Goal: Task Accomplishment & Management: Complete application form

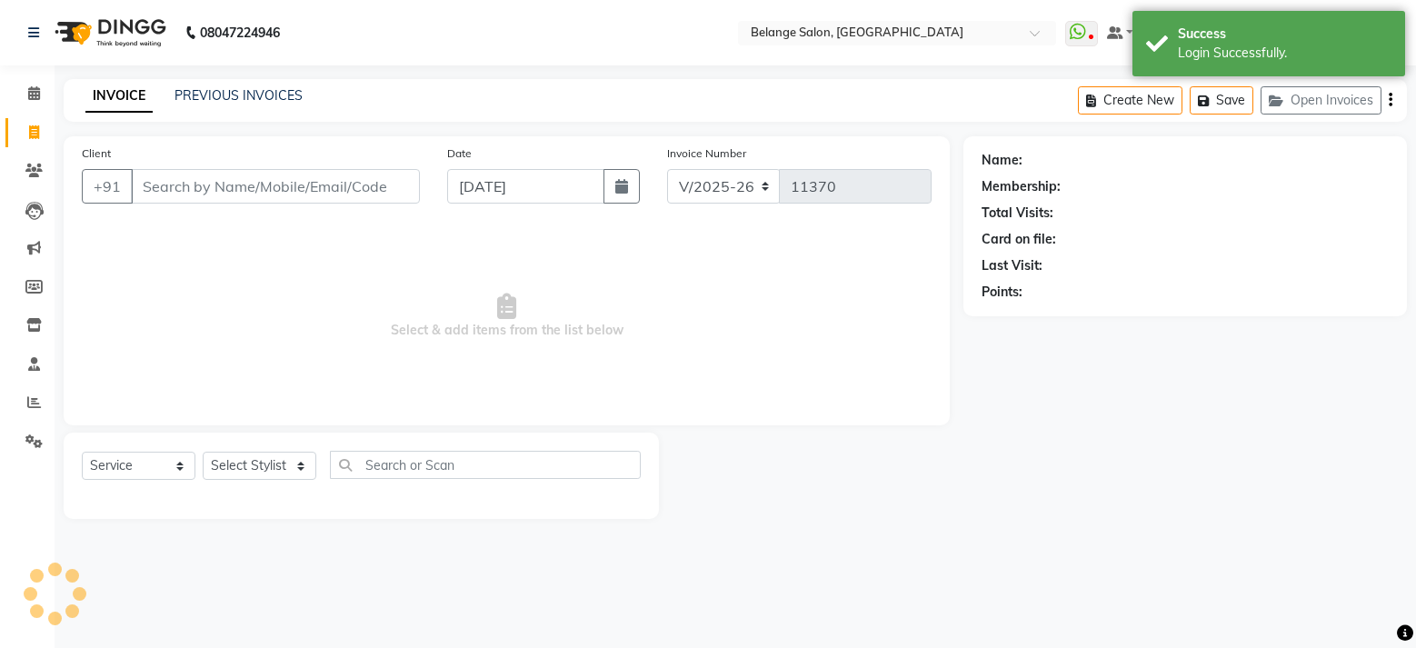
select select "5076"
select select "service"
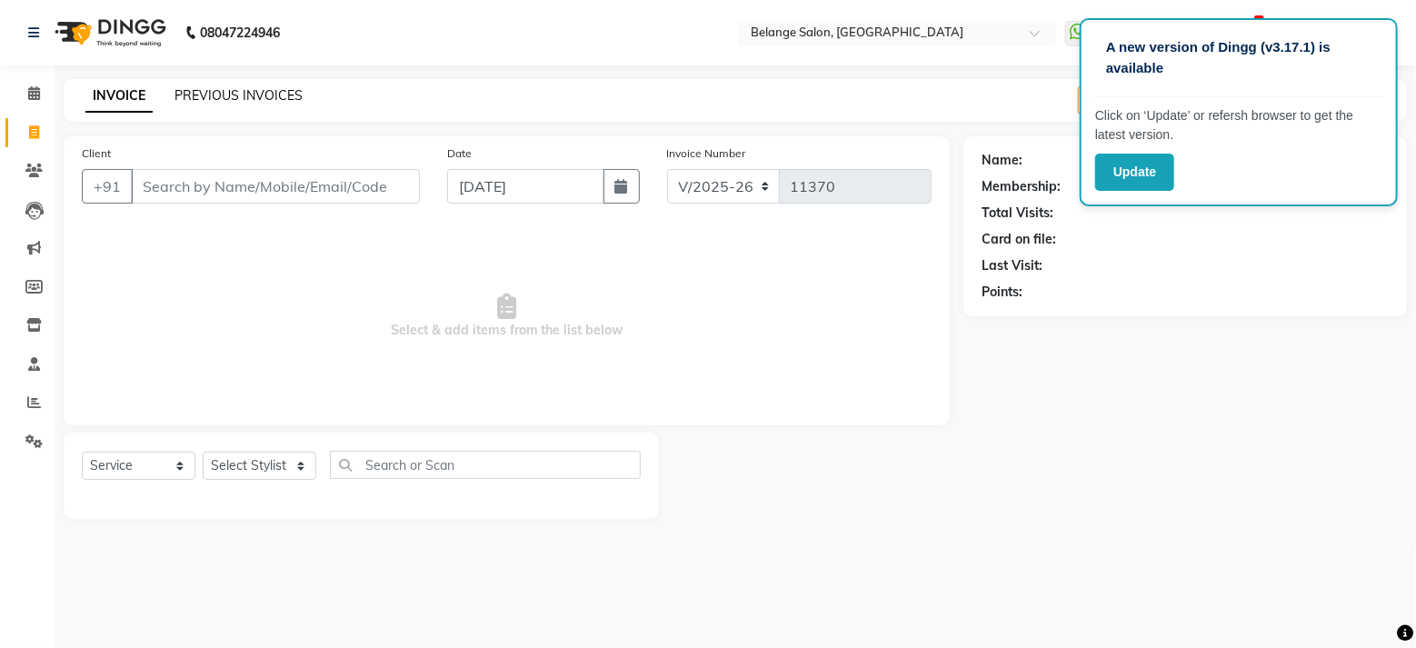
drag, startPoint x: 209, startPoint y: 105, endPoint x: 211, endPoint y: 94, distance: 12.0
click at [211, 94] on div "INVOICE PREVIOUS INVOICES" at bounding box center [194, 96] width 261 height 21
click at [211, 94] on link "PREVIOUS INVOICES" at bounding box center [239, 95] width 128 height 16
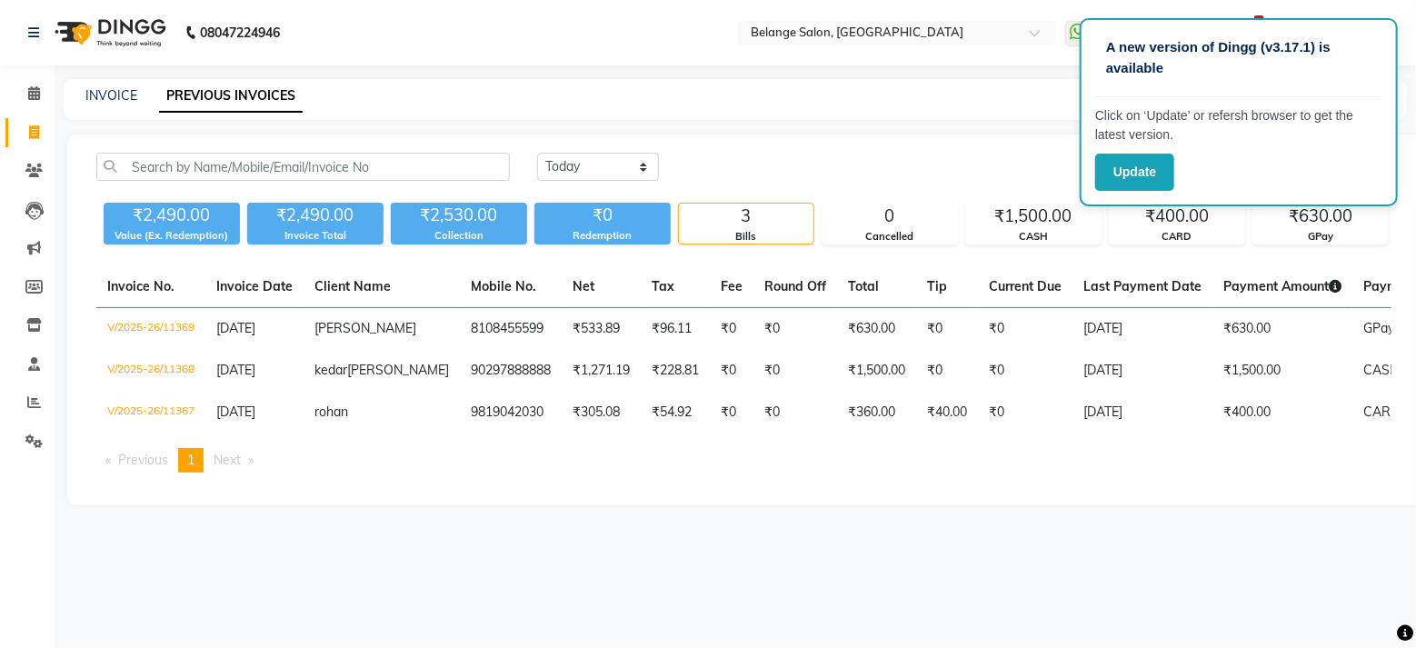
click at [938, 158] on div "Today Yesterday Custom Range Export" at bounding box center [964, 167] width 854 height 28
click at [42, 92] on span at bounding box center [34, 94] width 32 height 21
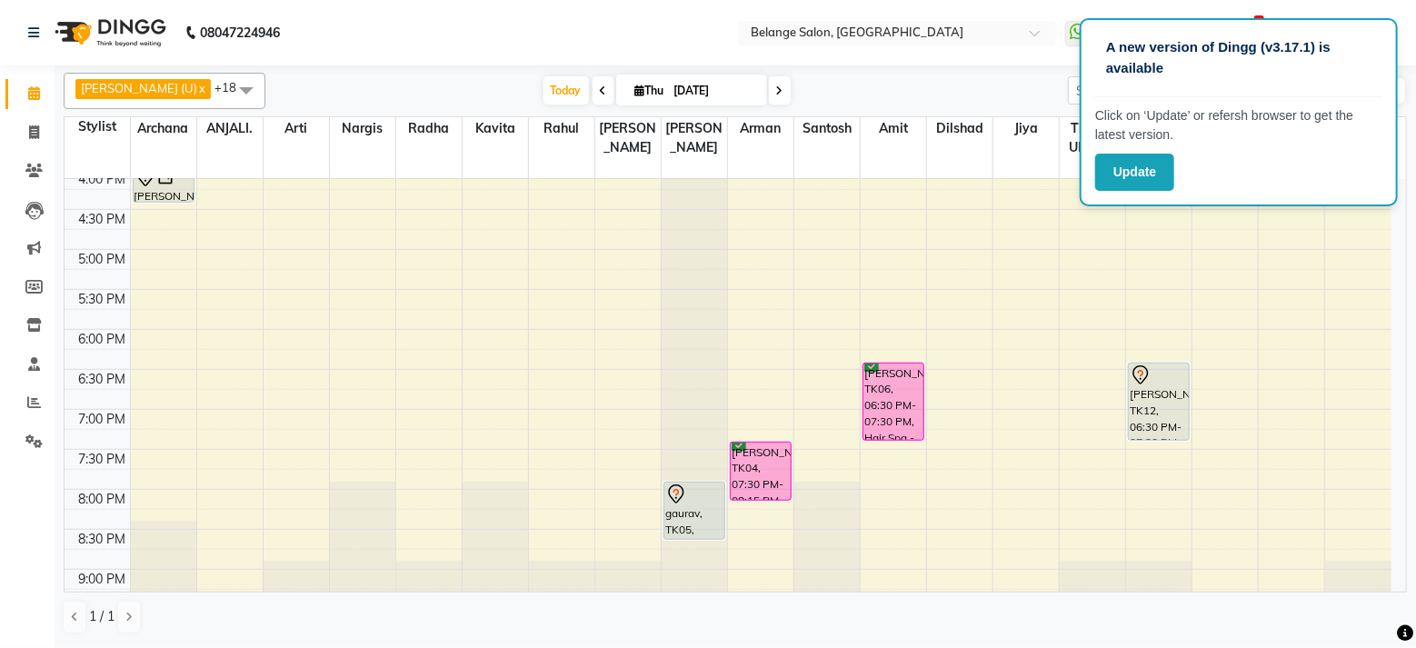
scroll to position [648, 0]
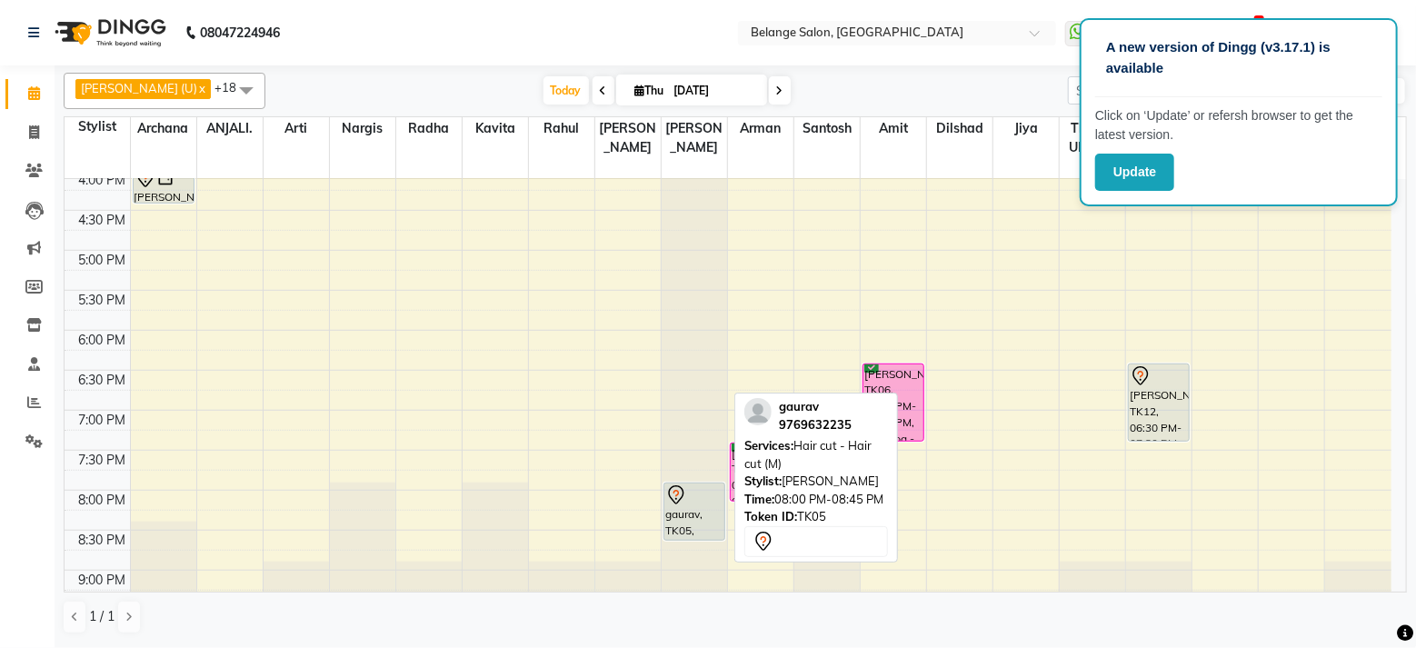
click at [680, 490] on div "gaurav, TK05, 08:00 PM-08:45 PM, Hair cut - Hair cut (M)" at bounding box center [694, 512] width 60 height 56
select select "7"
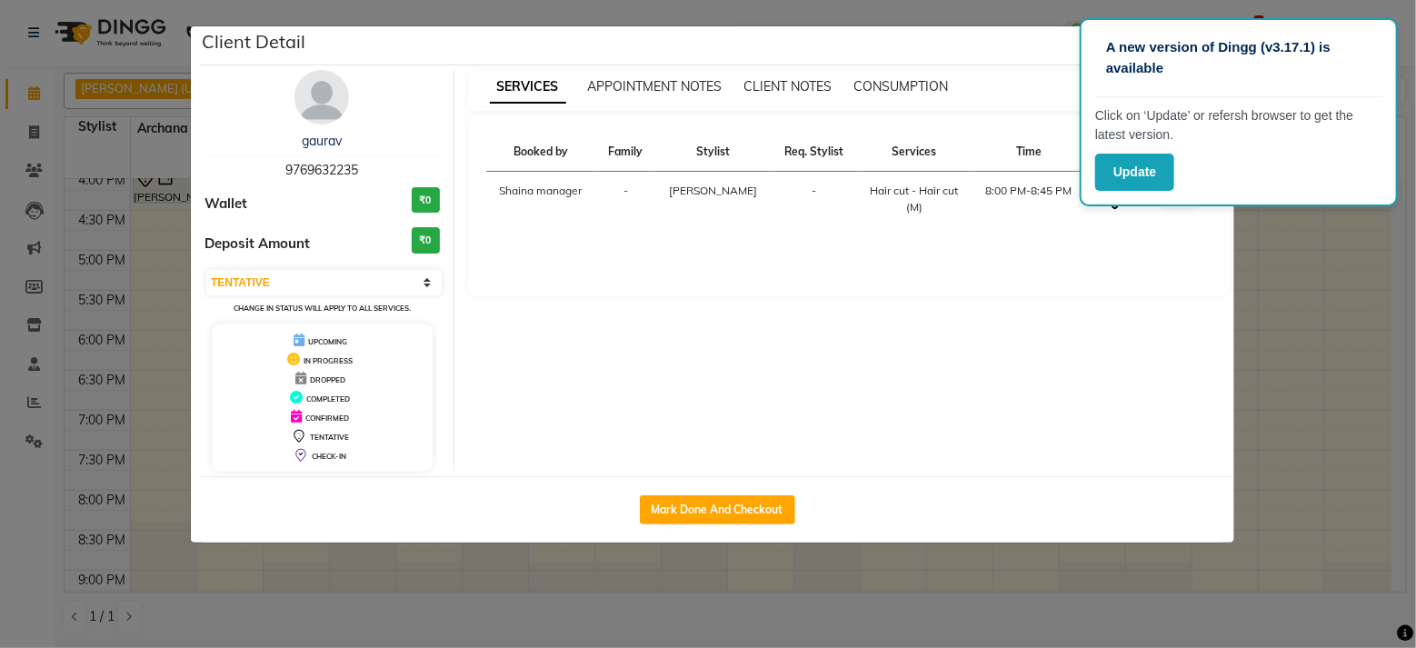
click at [340, 169] on span "9769632235" at bounding box center [321, 170] width 73 height 16
click at [339, 169] on span "9769632235" at bounding box center [321, 170] width 73 height 16
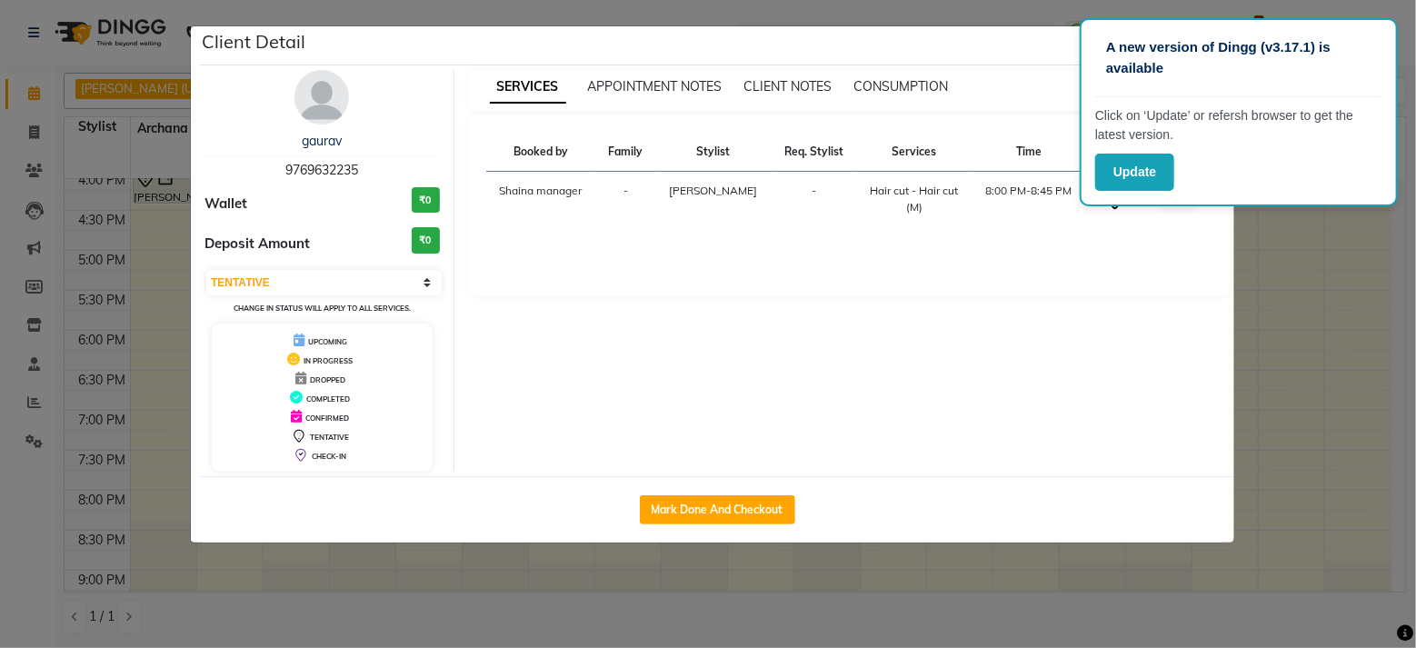
click at [990, 41] on div "Client Detail" at bounding box center [717, 45] width 1034 height 39
click at [1033, 29] on div "Client Detail" at bounding box center [717, 45] width 1034 height 39
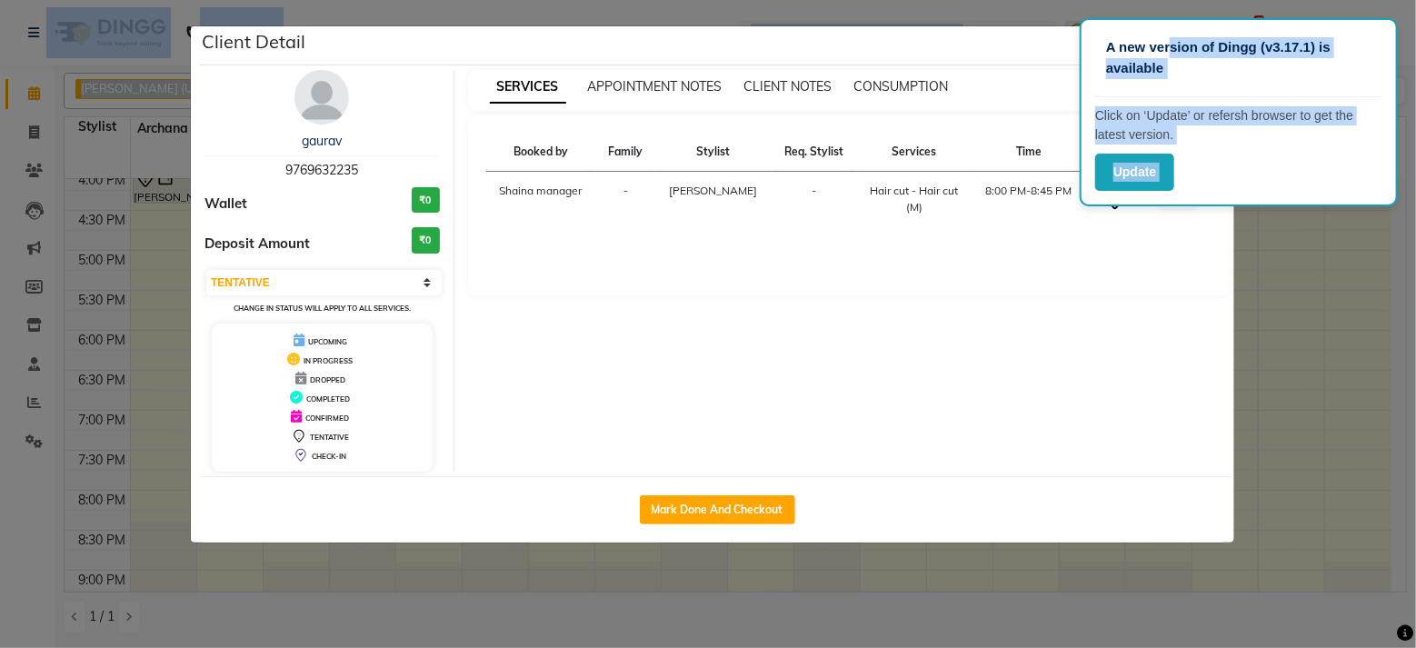
drag, startPoint x: 1168, startPoint y: 53, endPoint x: 1414, endPoint y: 320, distance: 363.4
click at [1415, 320] on html "A new version of Dingg (v3.17.1) is available Click on ‘Update’ or refersh brow…" at bounding box center [708, 324] width 1416 height 648
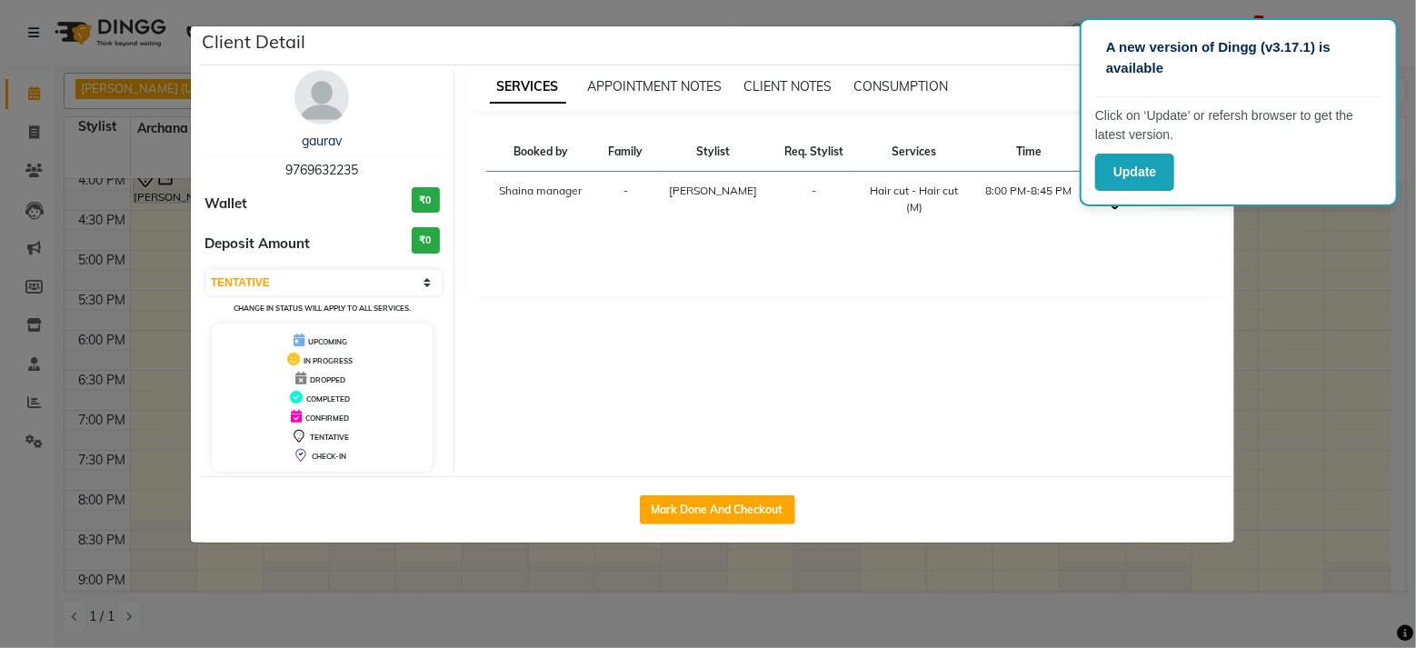
click at [953, 87] on div "SERVICES APPOINTMENT NOTES CLIENT NOTES CONSUMPTION" at bounding box center [838, 86] width 741 height 19
click at [307, 171] on span "9769632235" at bounding box center [321, 170] width 73 height 16
copy span "9769632235"
click at [154, 54] on ngb-modal-window "Client Detail gaurav 9769632235 Wallet ₹0 Deposit Amount ₹0 Select IN SERVICE C…" at bounding box center [708, 324] width 1416 height 648
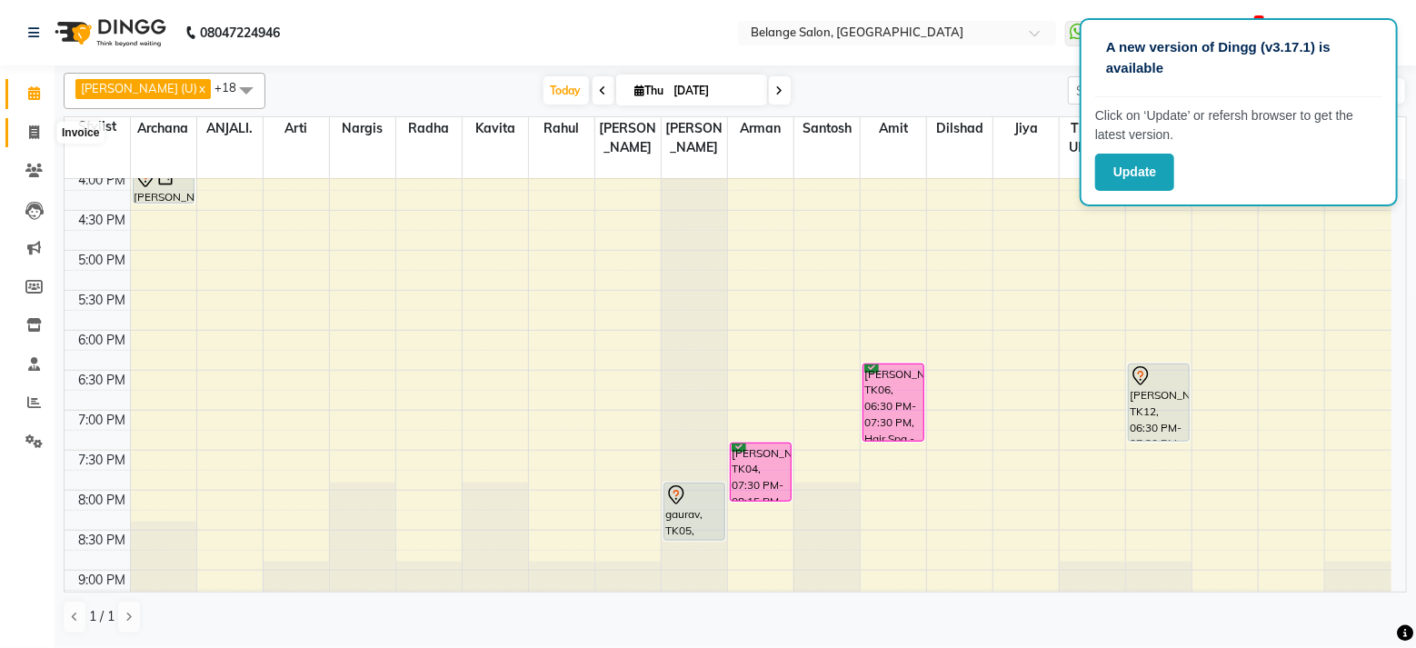
click at [29, 135] on icon at bounding box center [34, 132] width 10 height 14
select select "5076"
select select "service"
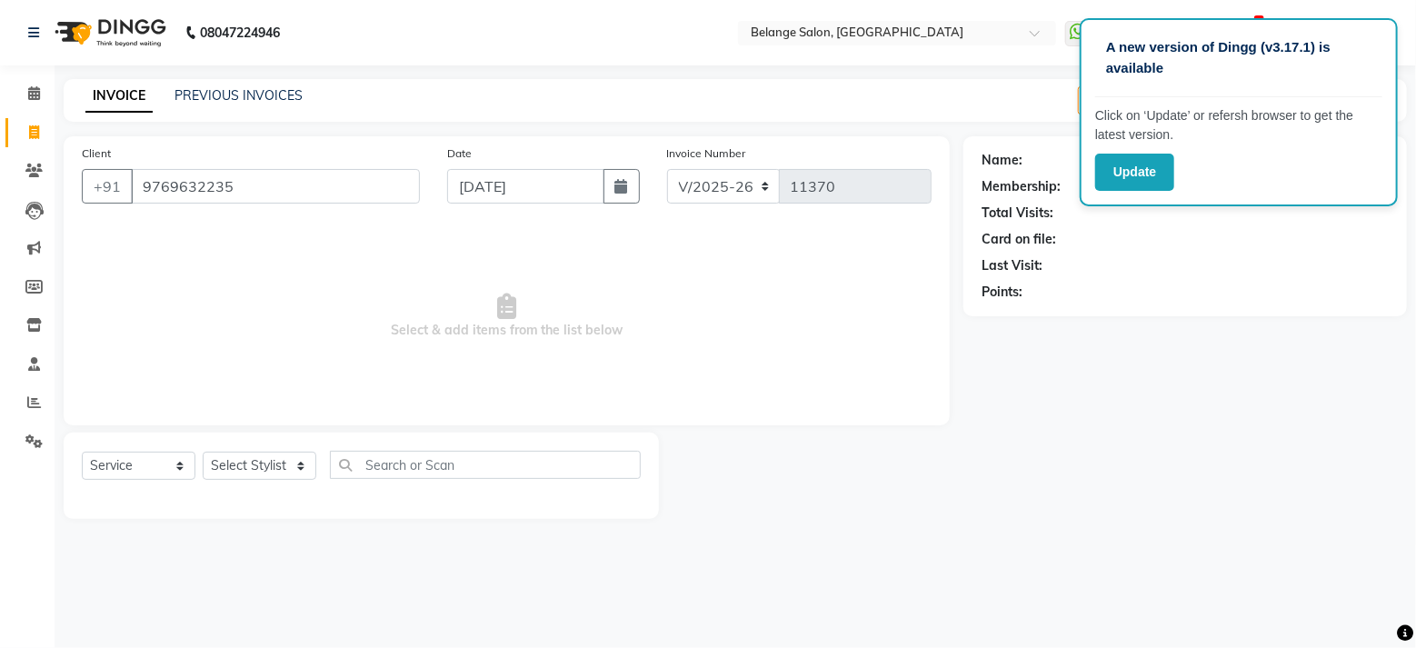
type input "9769632235"
click at [1036, 161] on link "Gaurav" at bounding box center [1047, 160] width 42 height 19
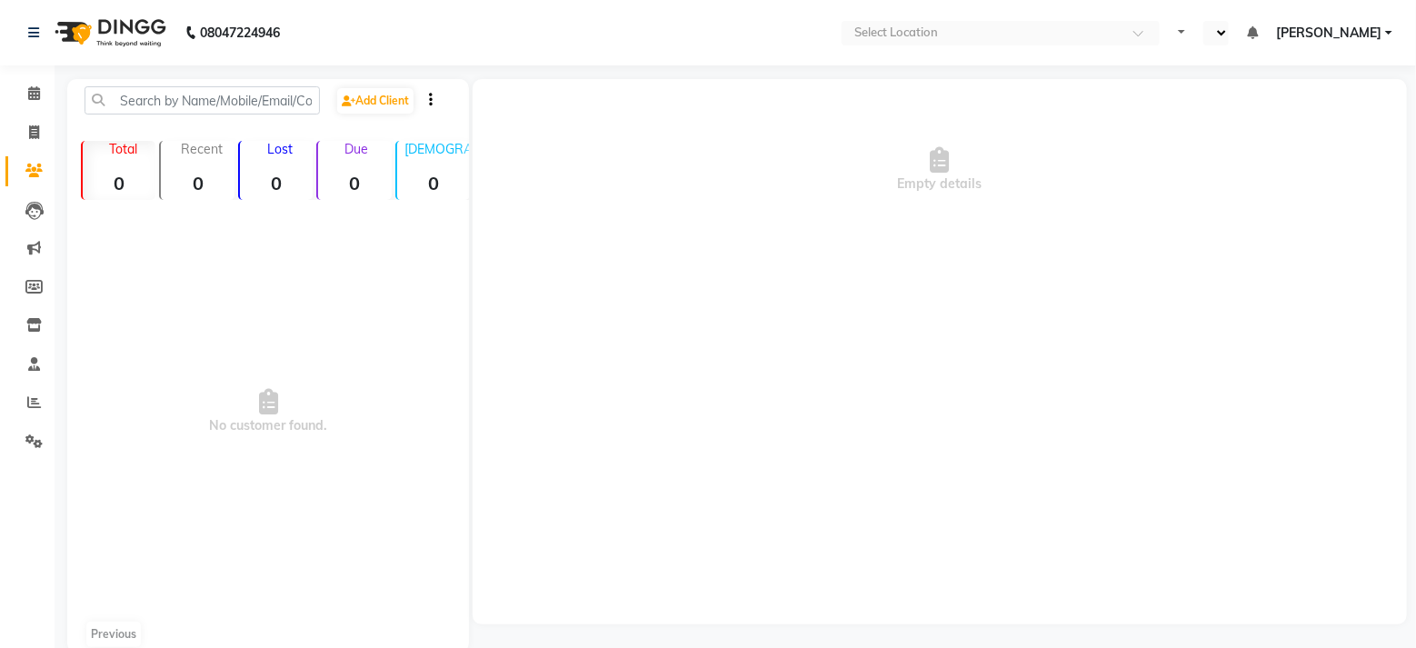
select select "en"
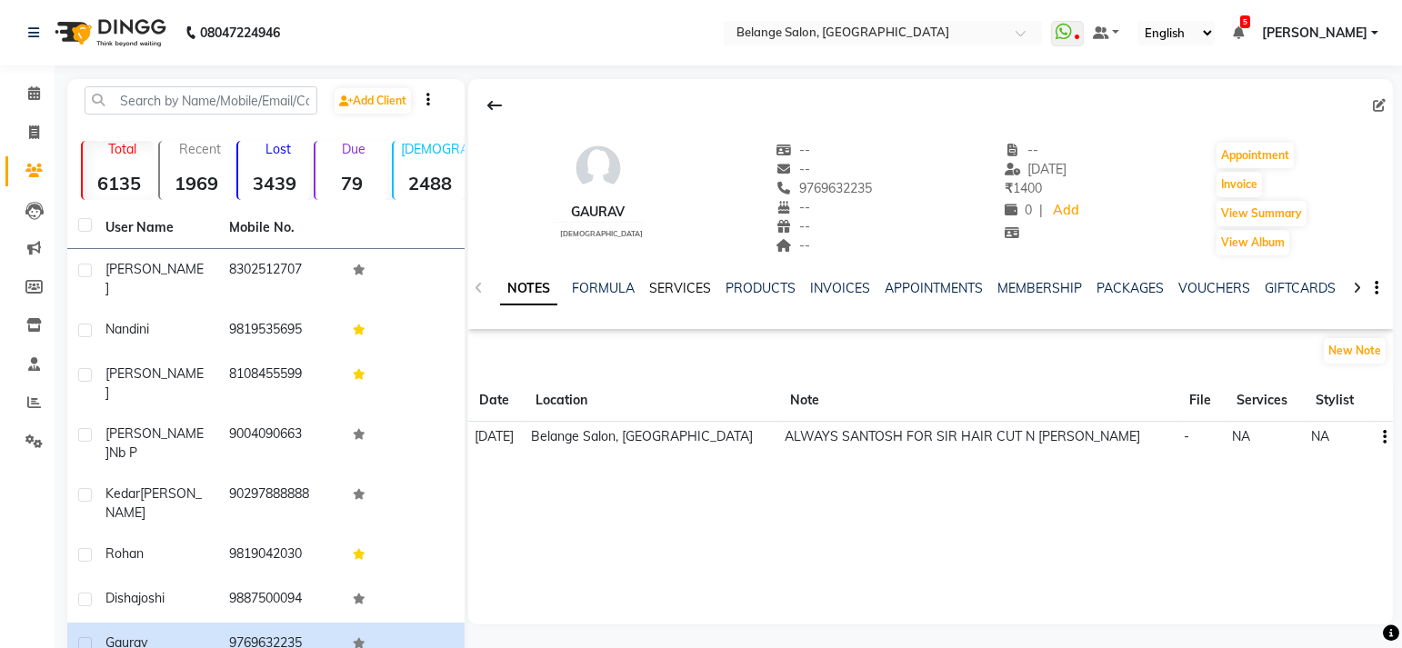
click at [677, 288] on link "SERVICES" at bounding box center [680, 288] width 62 height 16
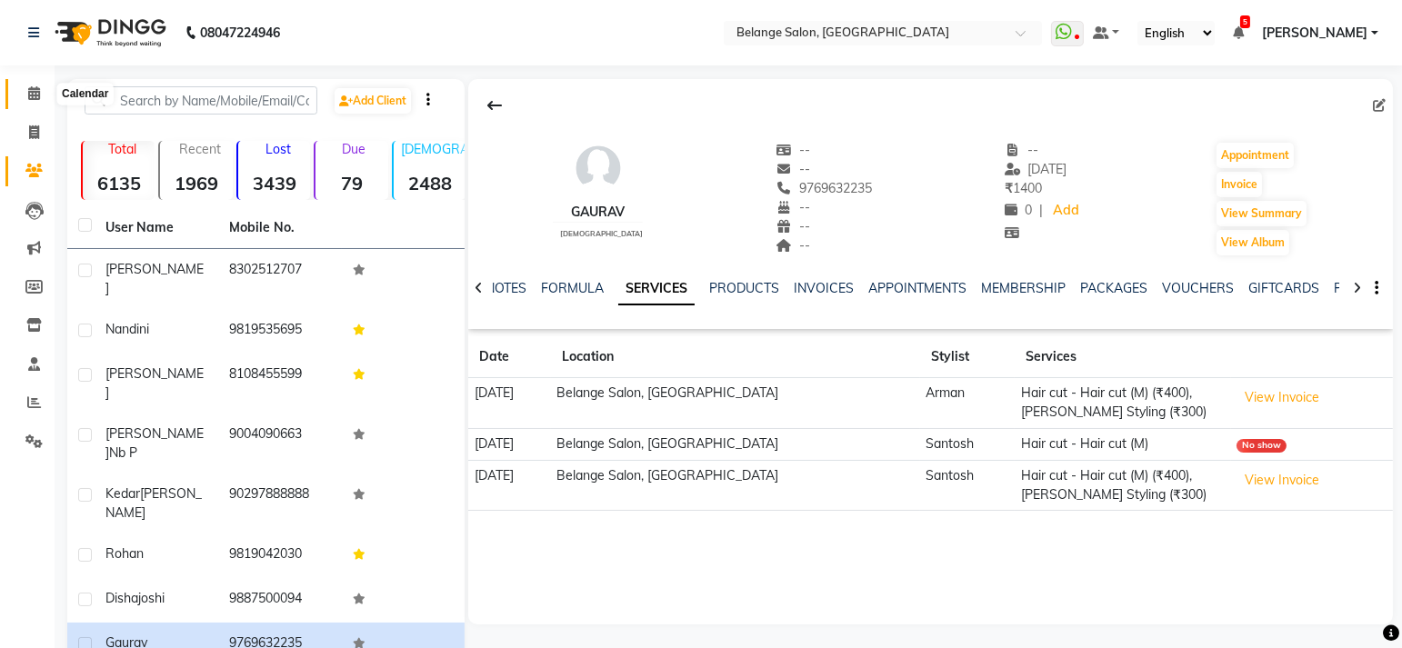
click at [44, 97] on span at bounding box center [34, 94] width 32 height 21
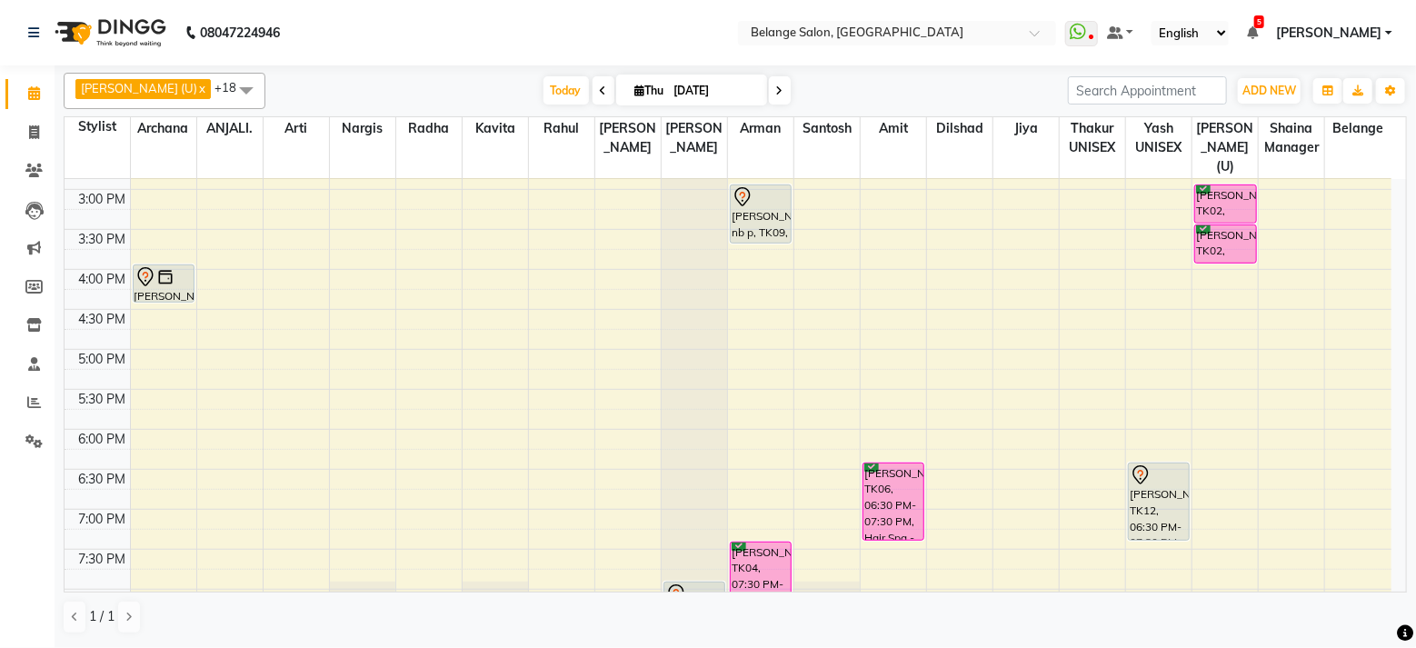
scroll to position [756, 0]
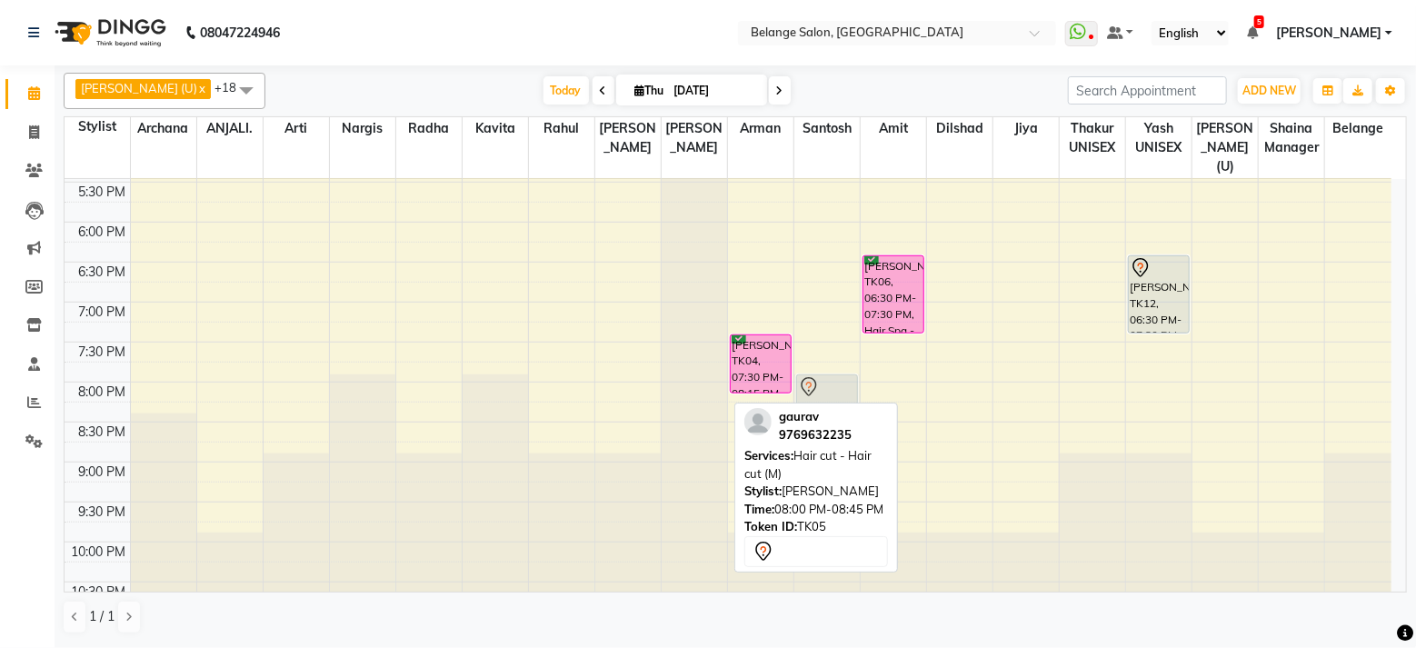
drag, startPoint x: 674, startPoint y: 374, endPoint x: 817, endPoint y: 378, distance: 143.7
click at [817, 378] on tr "[PERSON_NAME], TK01, 04:00 PM-04:30 PM, Aroma Massage (60 mins) PARISHTRA SOOD,…" at bounding box center [728, 22] width 1327 height 1199
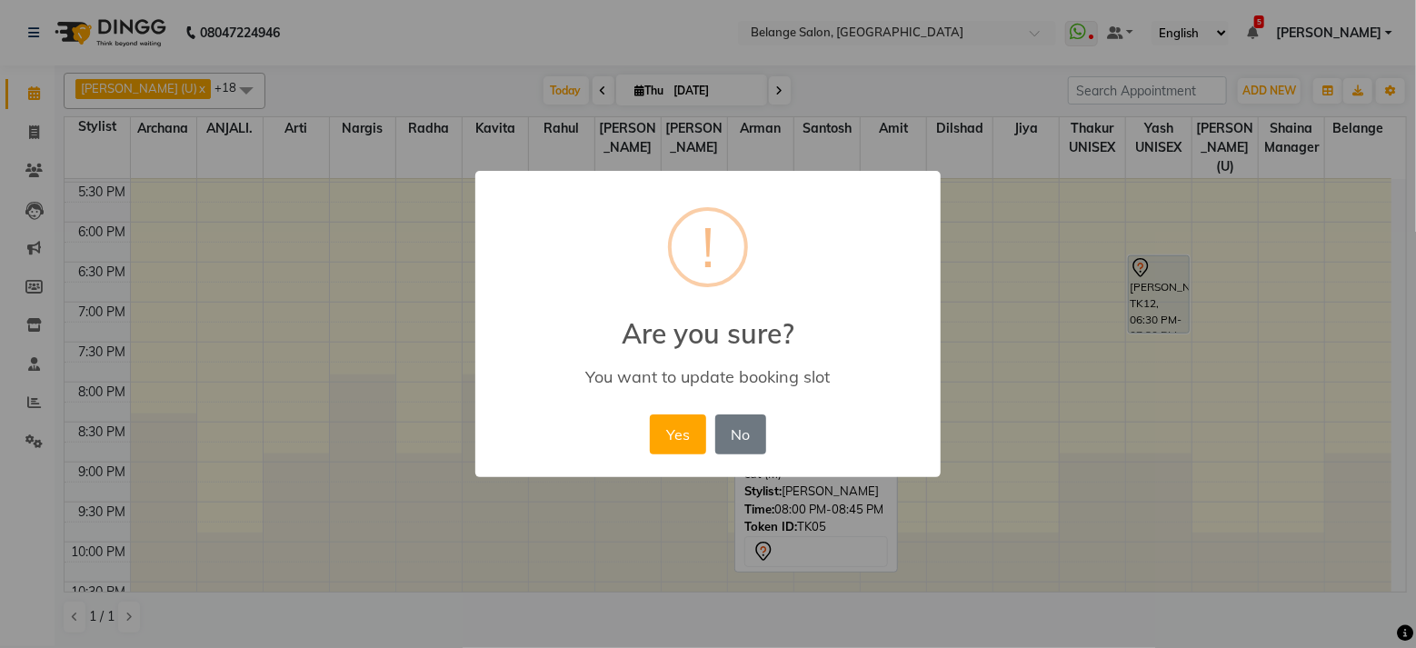
click at [650, 414] on button "Yes" at bounding box center [677, 434] width 55 height 40
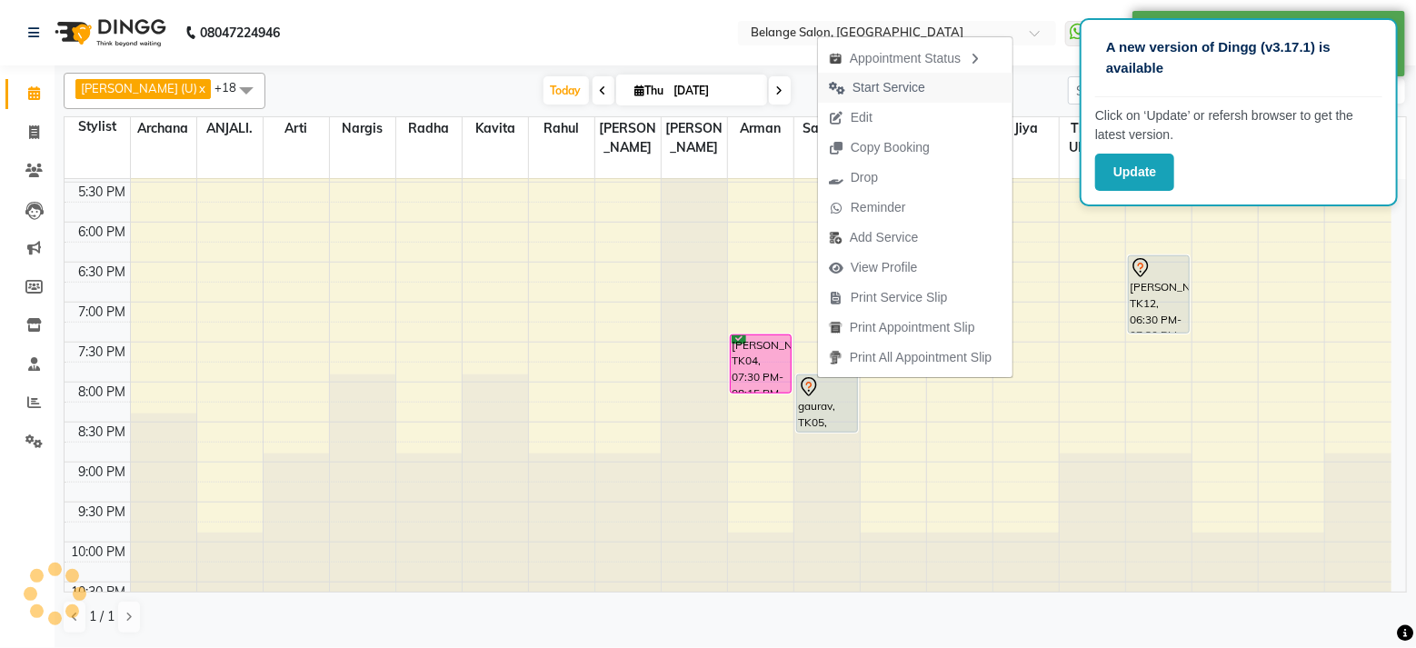
click at [893, 93] on span "Start Service" at bounding box center [889, 87] width 73 height 19
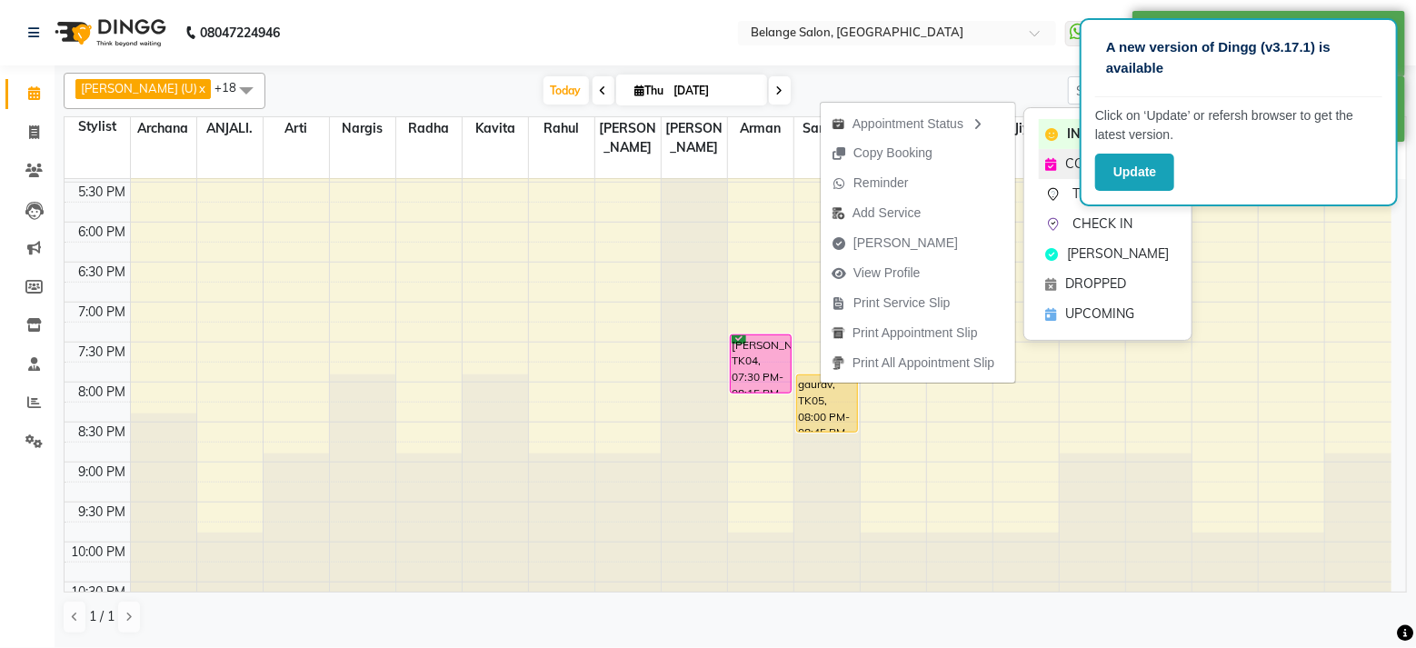
click at [1054, 160] on icon at bounding box center [1051, 164] width 11 height 13
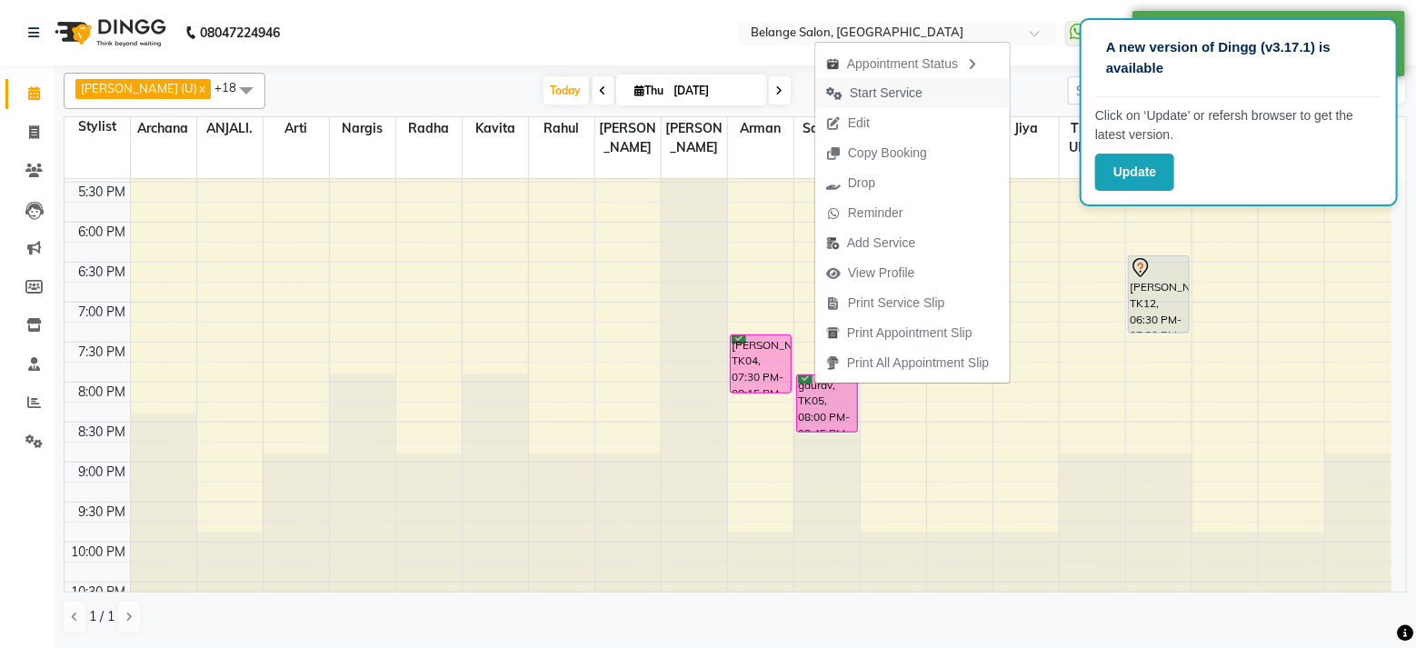
click at [911, 95] on span "Start Service" at bounding box center [886, 93] width 73 height 19
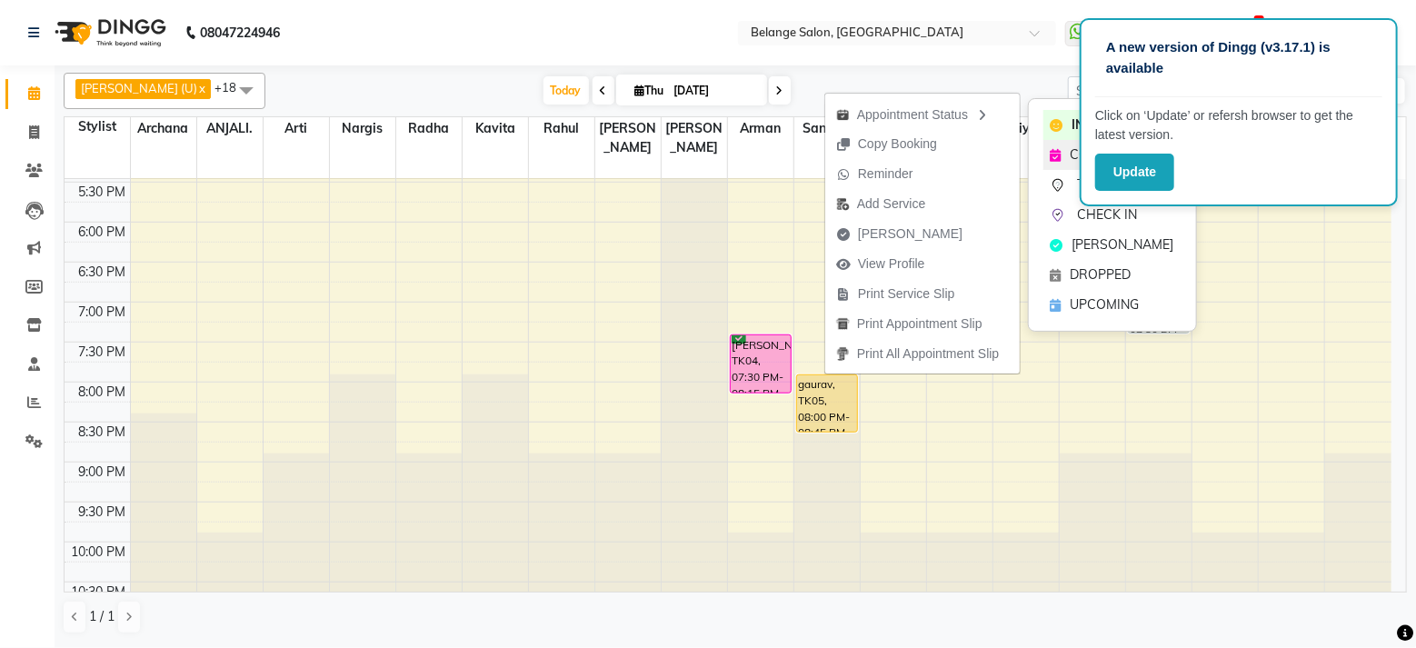
click at [1059, 154] on icon at bounding box center [1056, 155] width 11 height 13
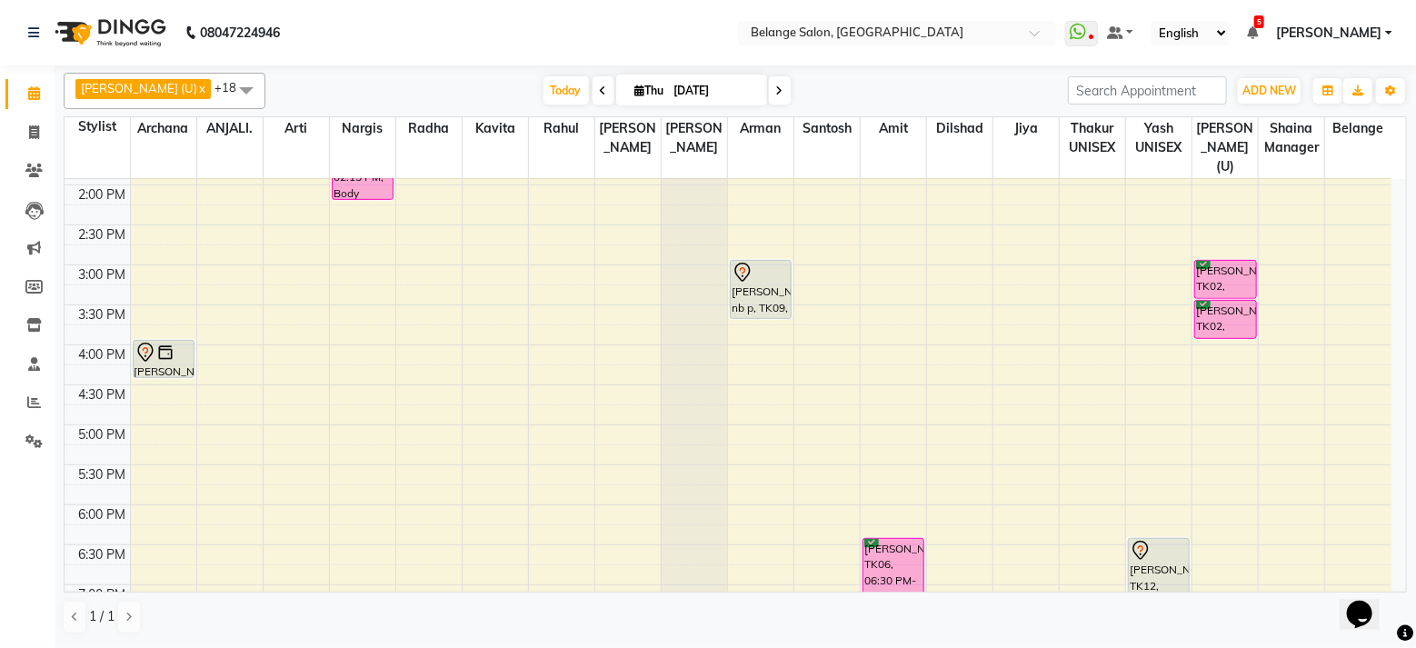
scroll to position [756, 0]
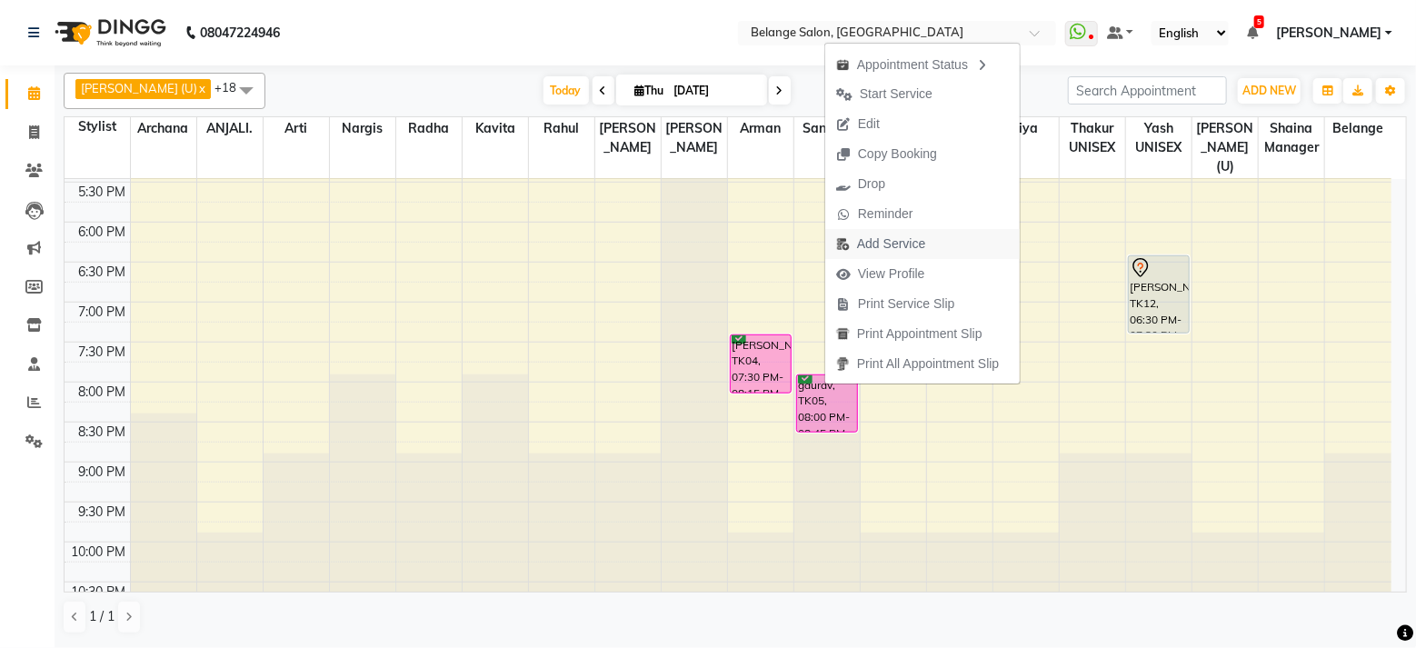
click at [957, 240] on button "Add Service" at bounding box center [922, 244] width 195 height 30
select select "45203"
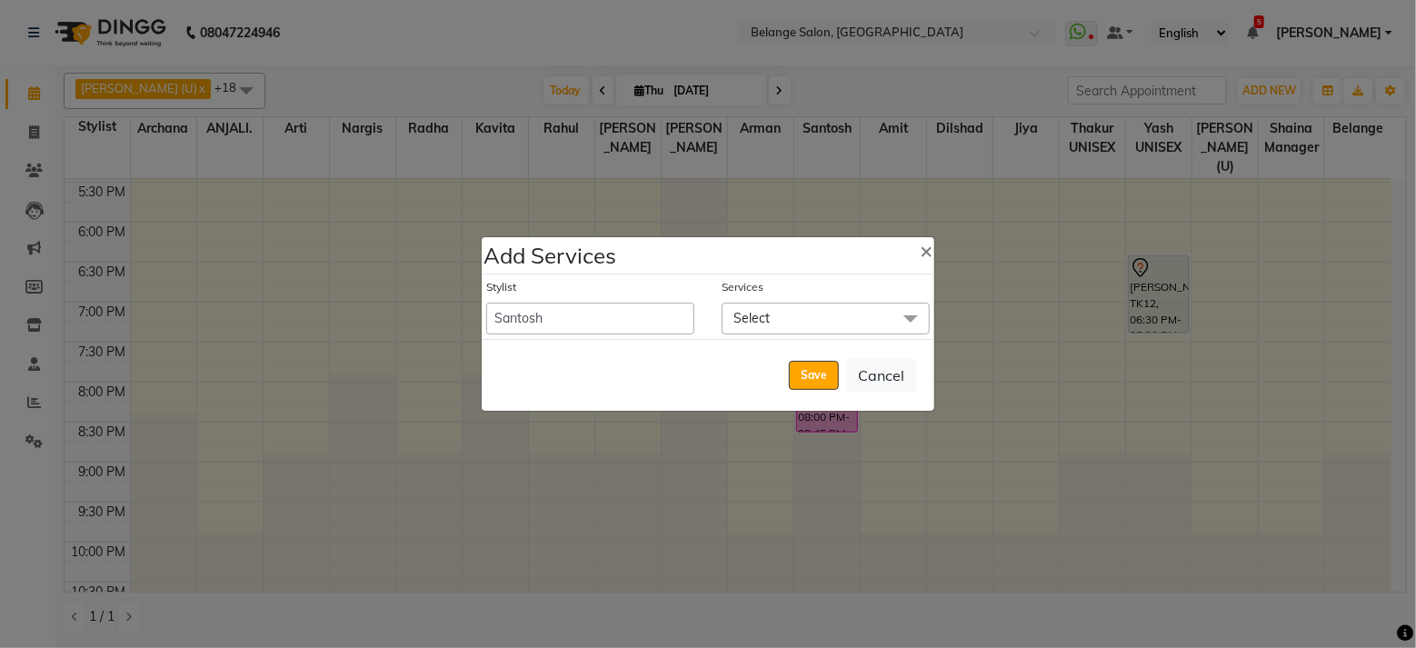
click at [830, 318] on span "Select" at bounding box center [826, 319] width 208 height 32
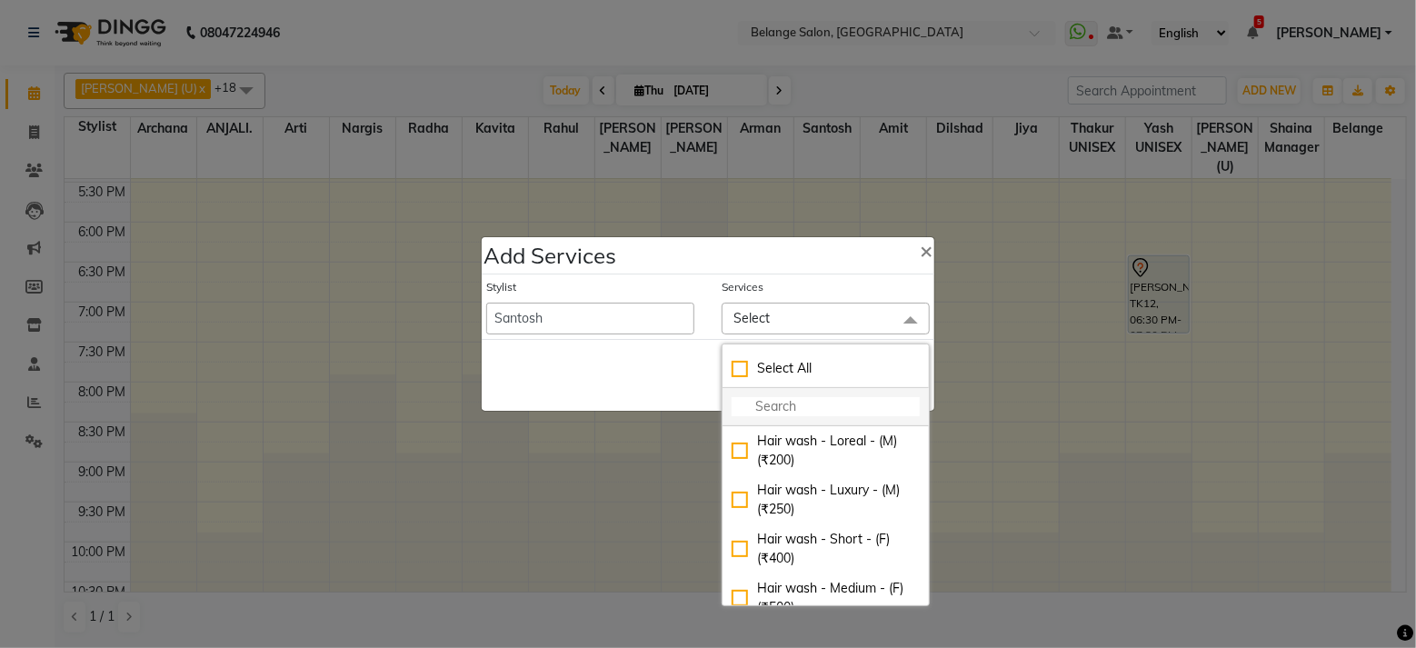
click at [815, 404] on input "multiselect-search" at bounding box center [826, 406] width 188 height 19
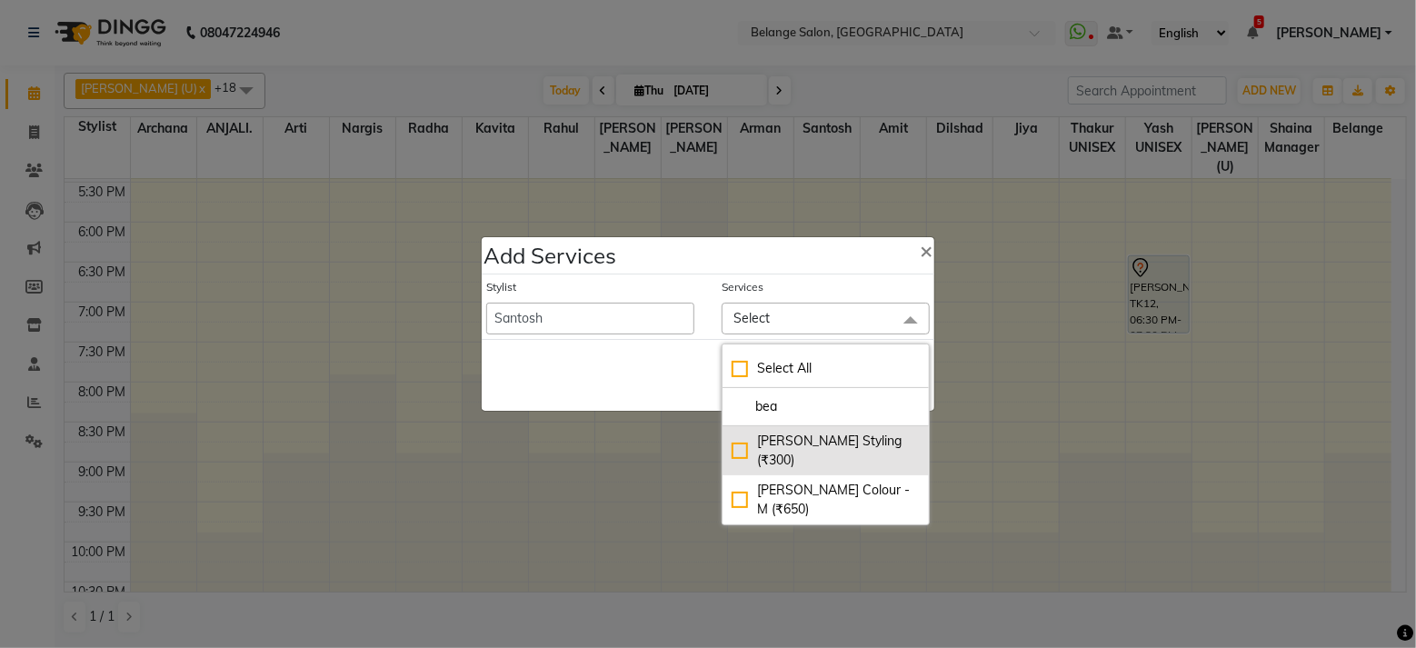
type input "bea"
click at [737, 437] on div "Beard Styling (₹300)" at bounding box center [826, 451] width 188 height 38
checkbox input "true"
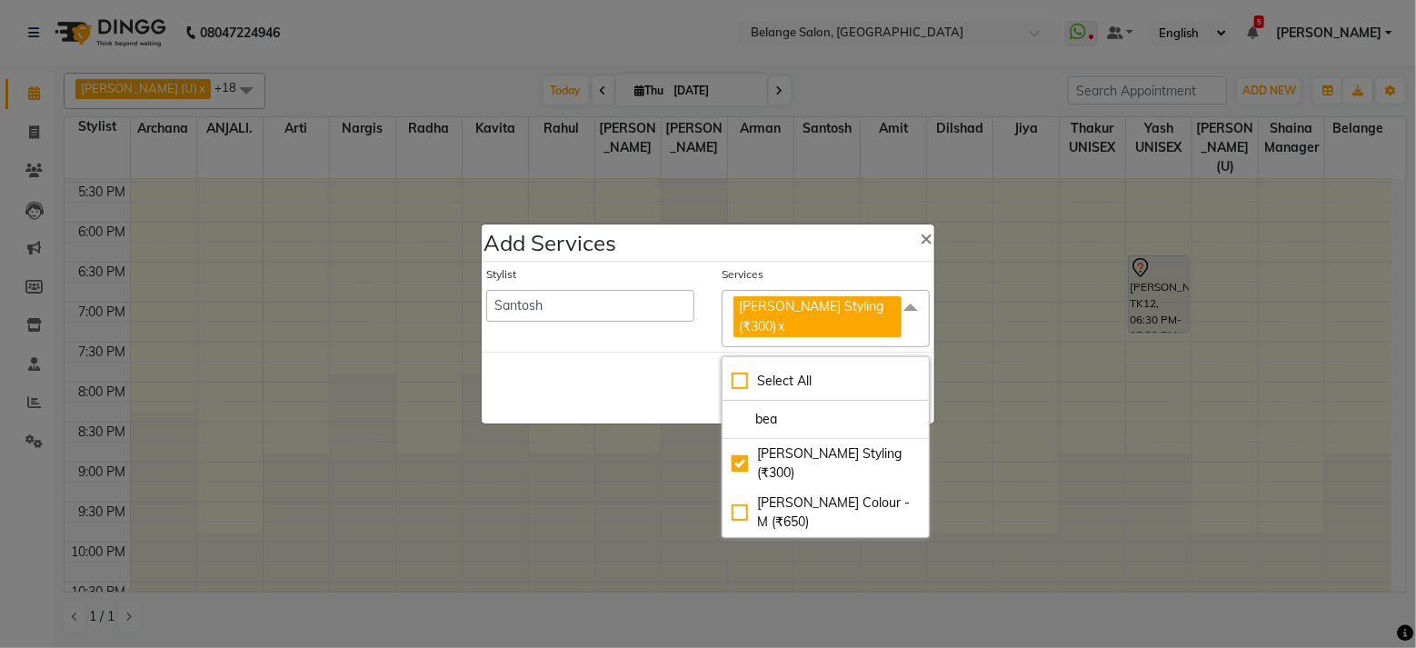
click at [697, 356] on div "Save Cancel" at bounding box center [708, 388] width 453 height 72
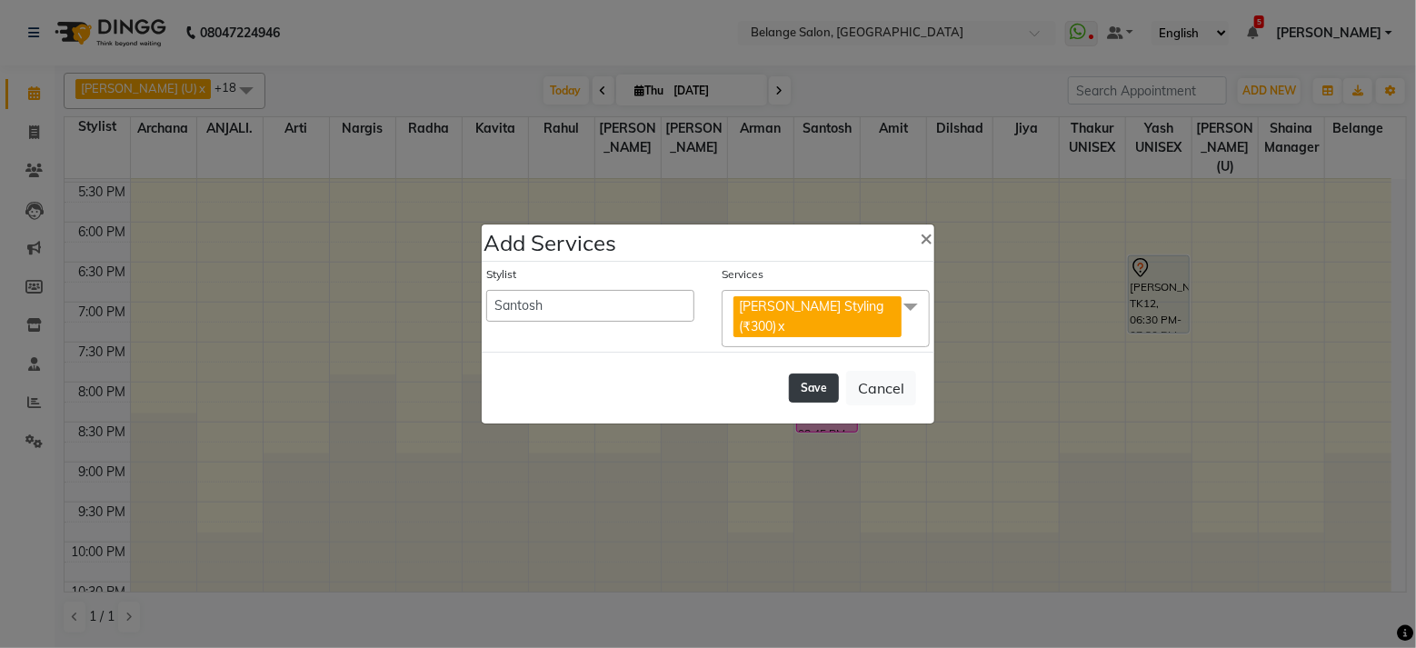
click at [797, 374] on button "Save" at bounding box center [814, 388] width 50 height 29
select select "61784"
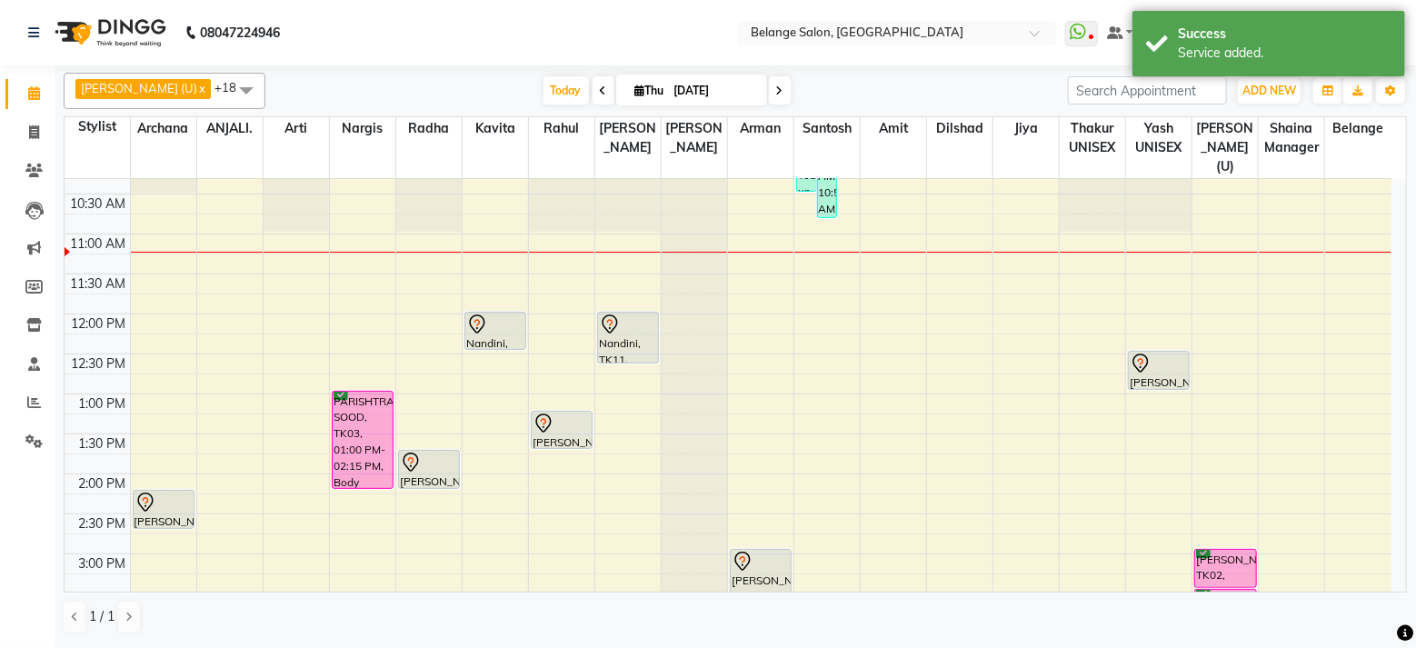
scroll to position [184, 0]
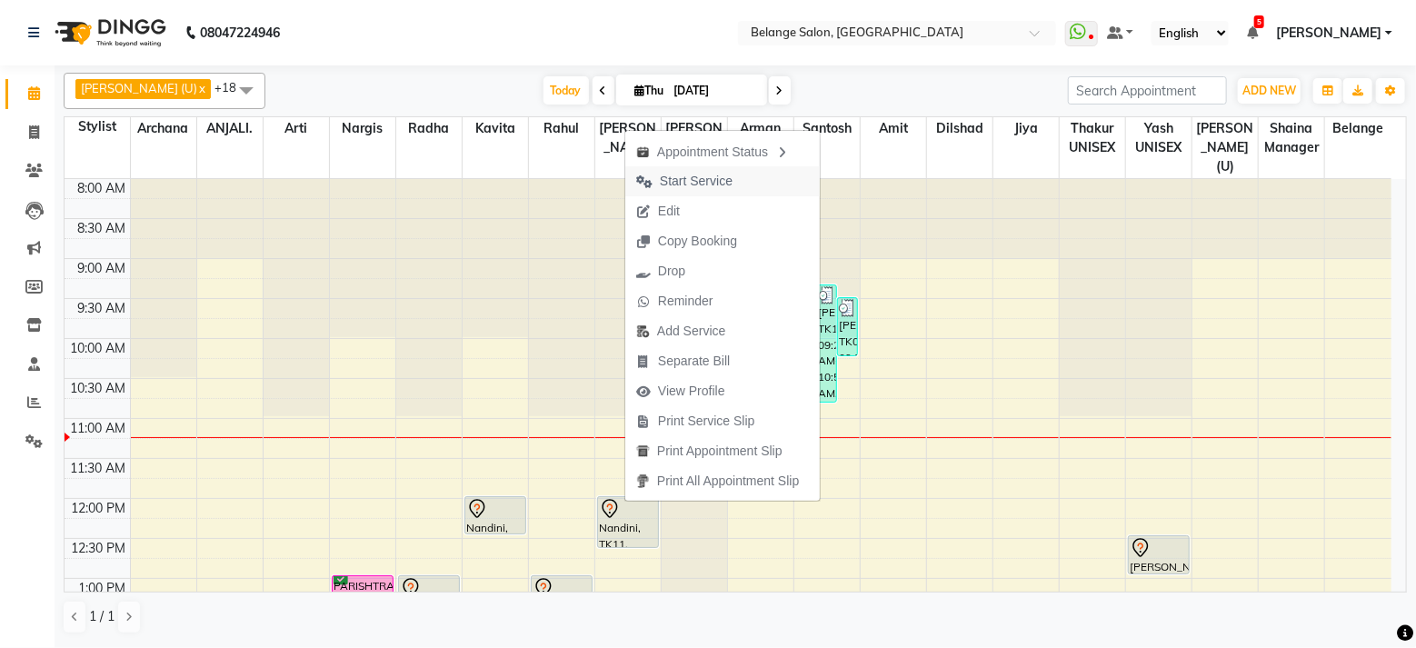
click at [682, 185] on span "Start Service" at bounding box center [696, 181] width 73 height 19
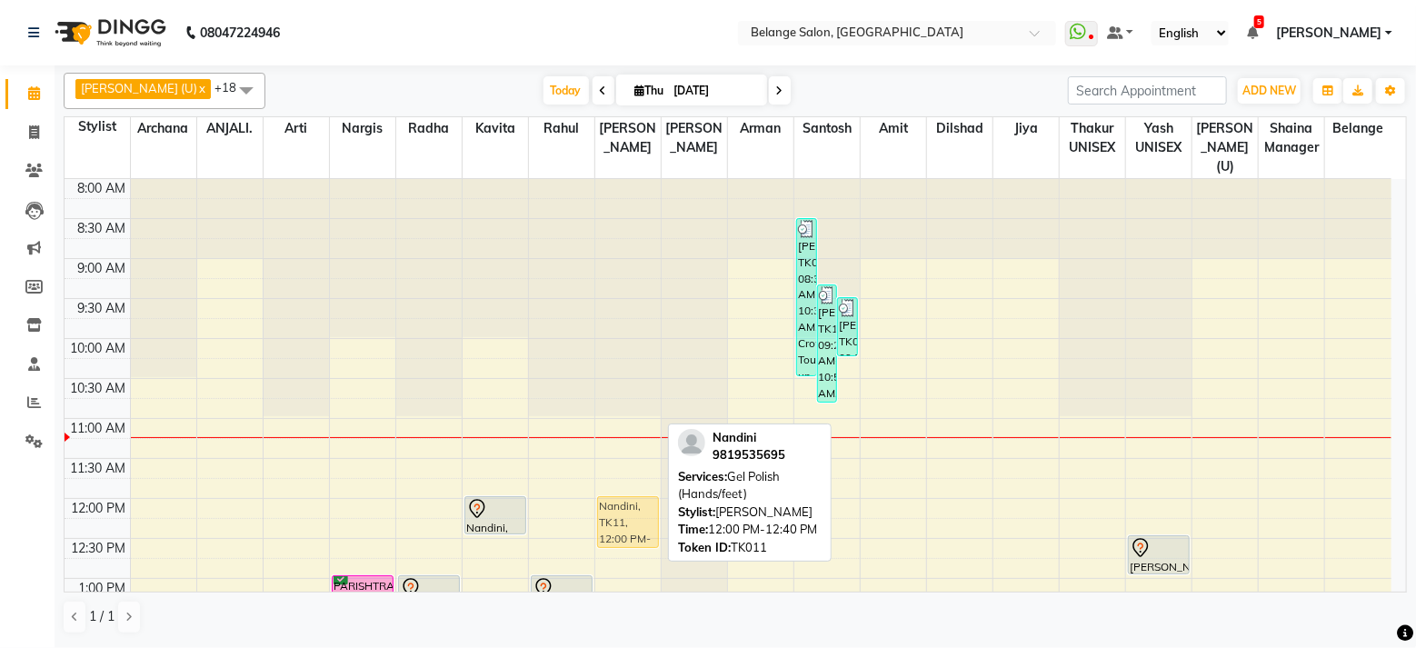
drag, startPoint x: 646, startPoint y: 482, endPoint x: 636, endPoint y: 488, distance: 11.9
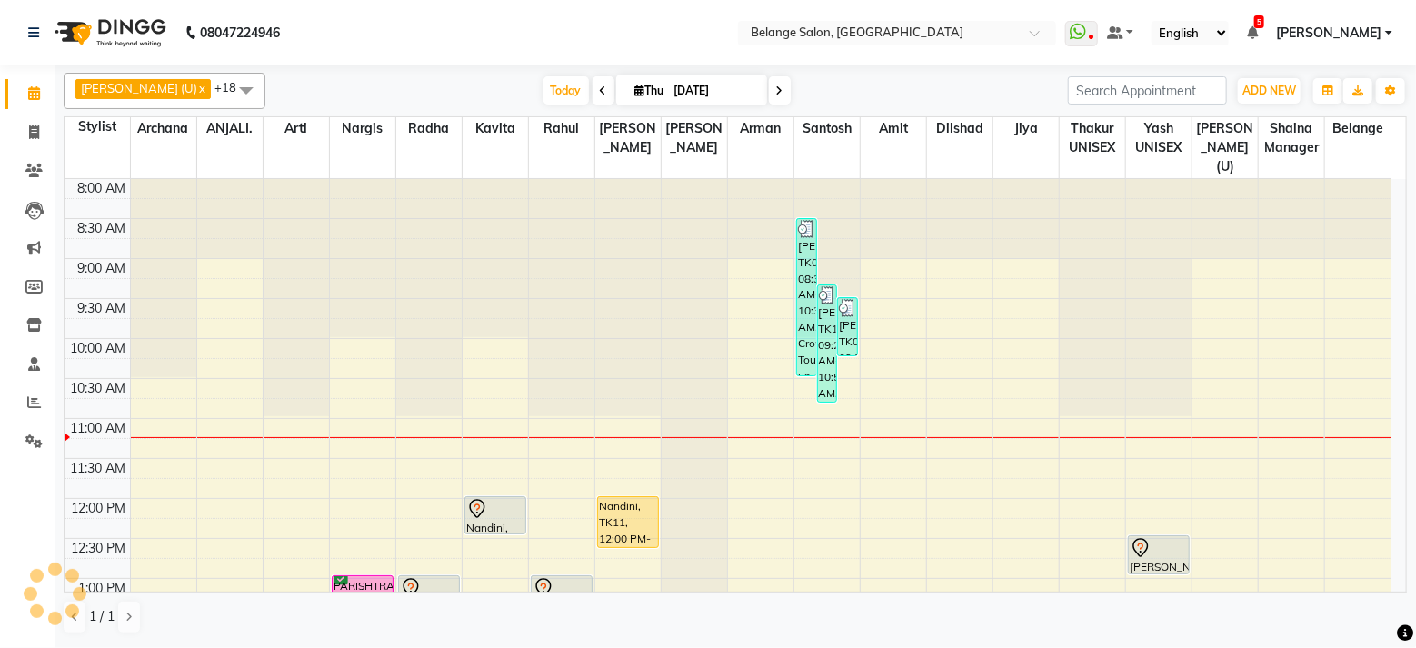
click at [814, 69] on div "[PERSON_NAME] (U) x Amit x ANJALI. x Arman x Arti x Jiya x Kavita x Nargis x Ra…" at bounding box center [735, 353] width 1343 height 576
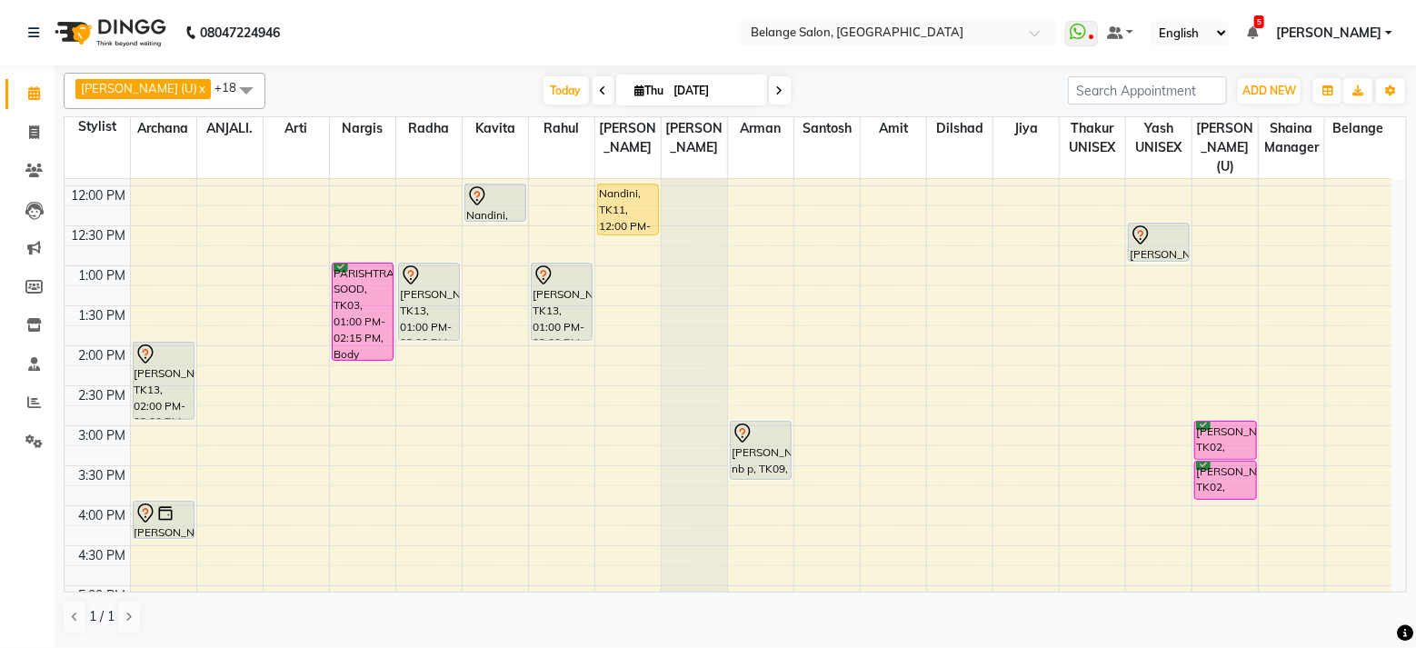
scroll to position [53, 0]
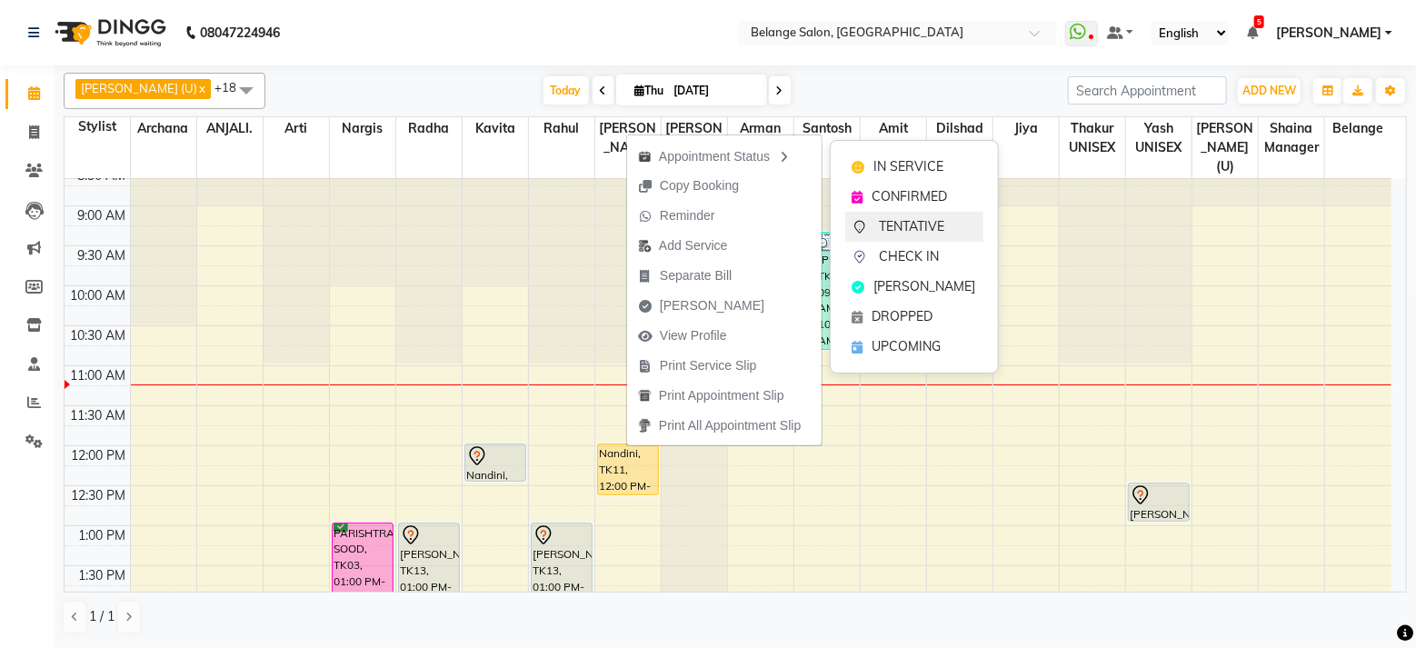
click at [887, 222] on span "TENTATIVE" at bounding box center [912, 226] width 65 height 19
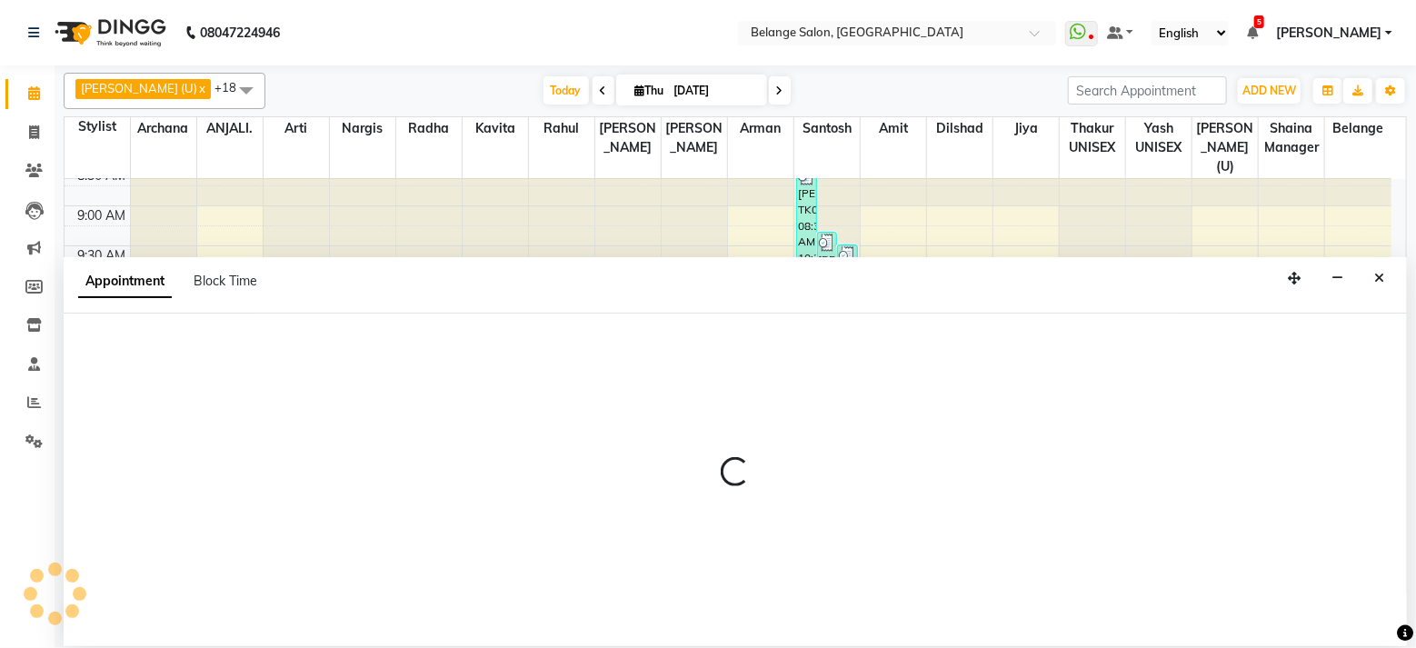
select select "68481"
select select "tentative"
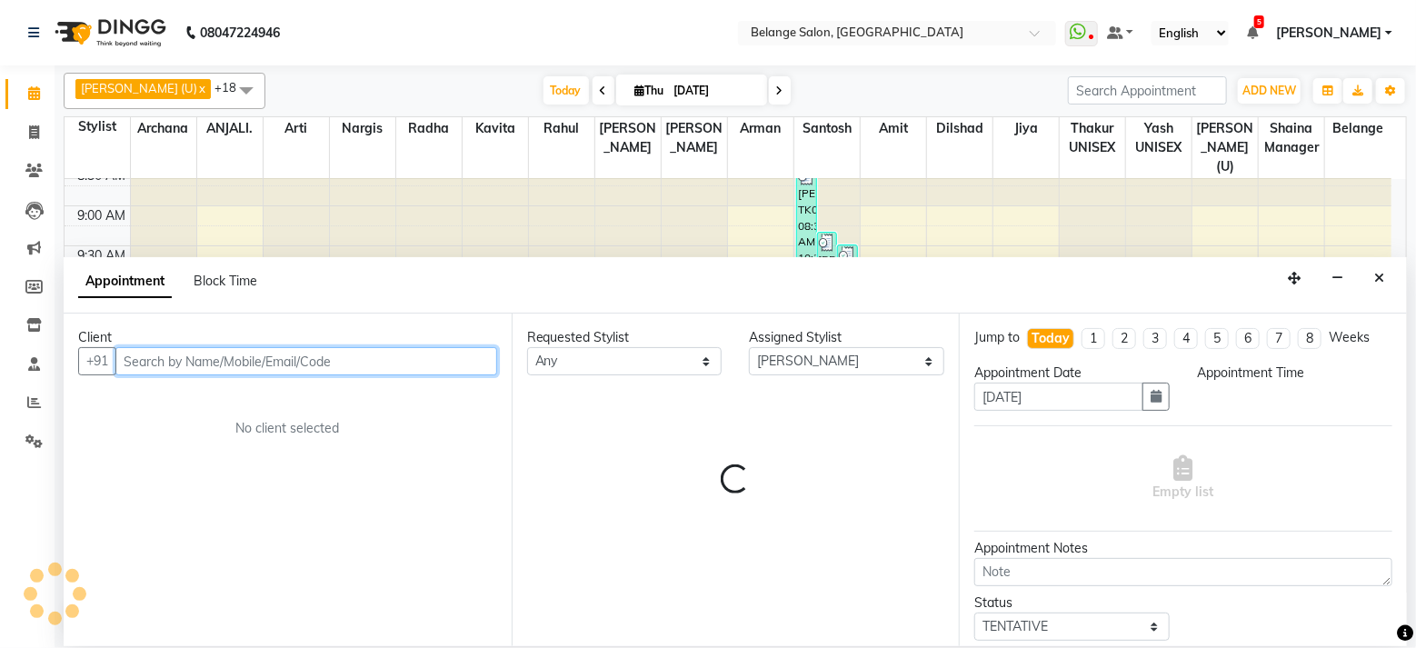
select select "675"
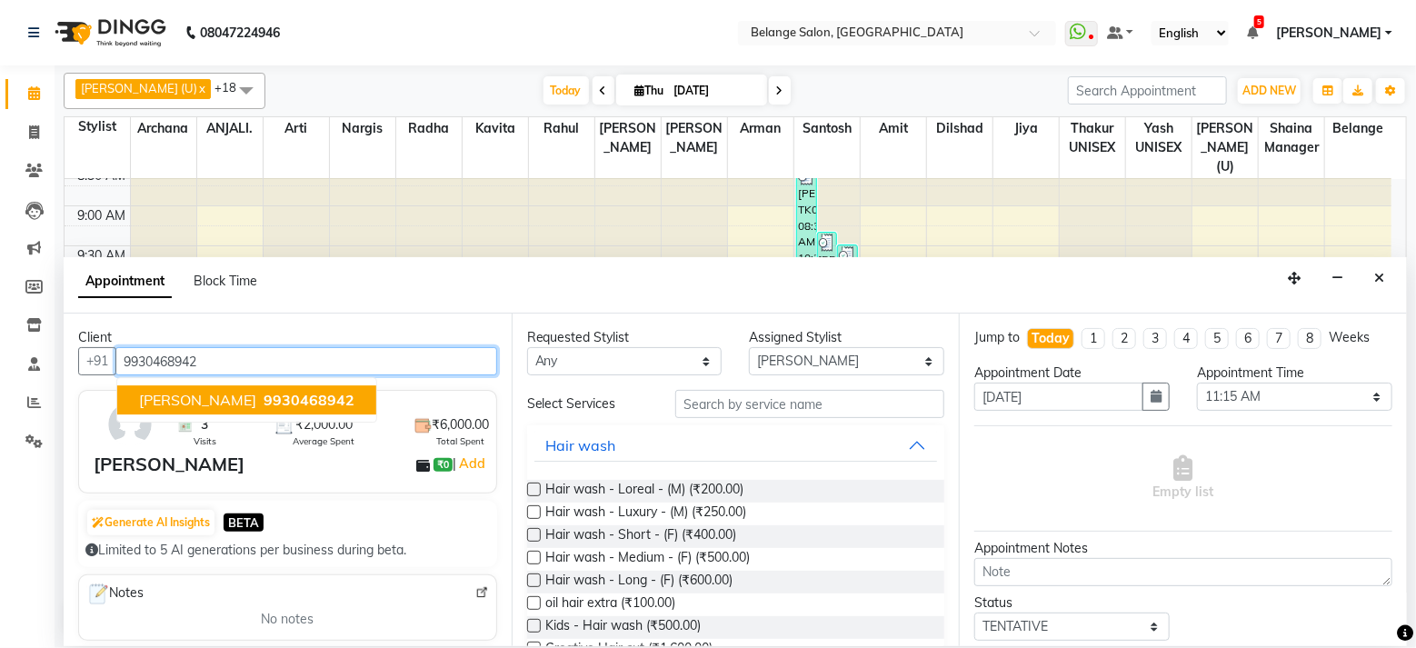
click at [275, 411] on button "shriparna 9930468942" at bounding box center [246, 399] width 259 height 29
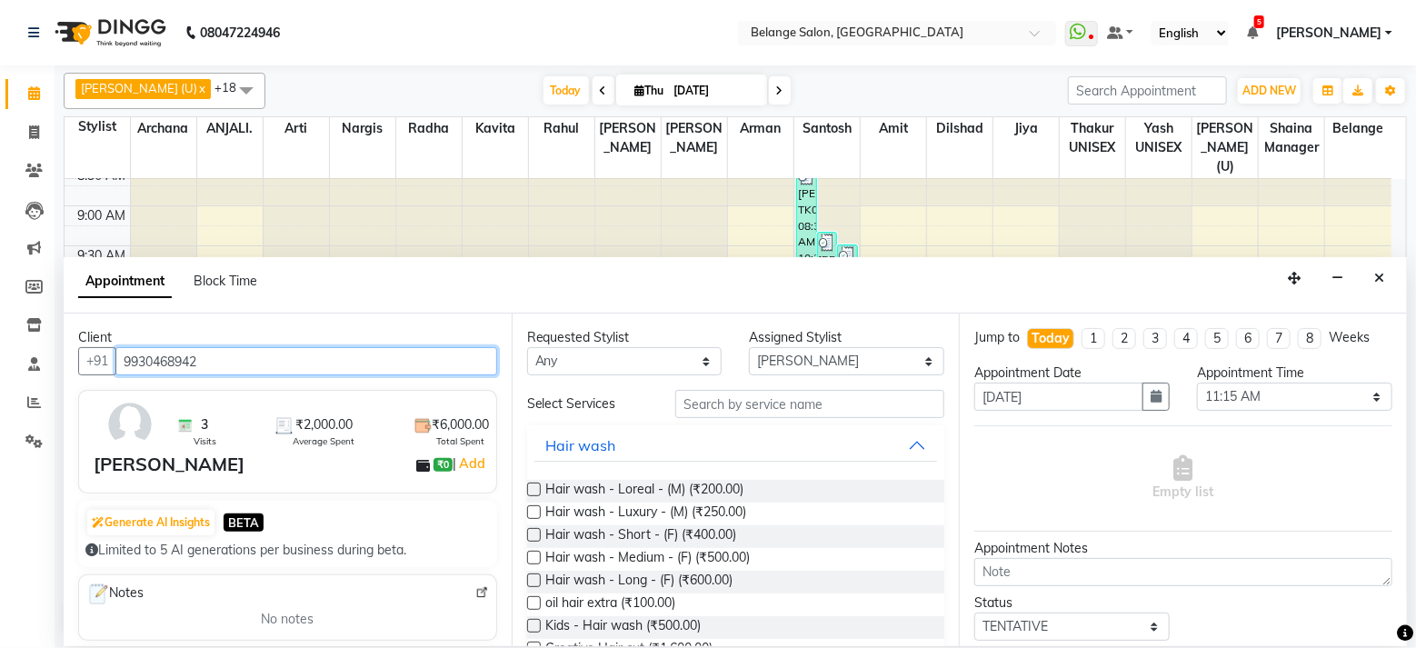
type input "9930468942"
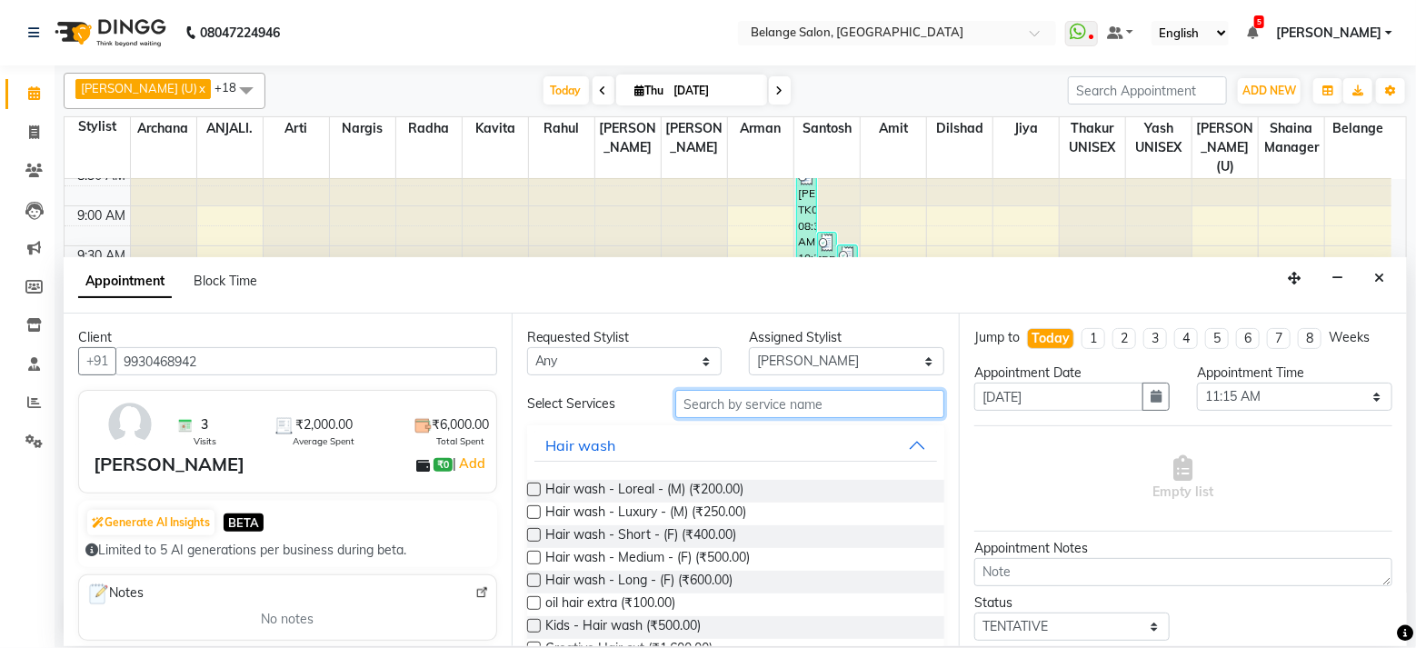
click at [761, 398] on input "text" at bounding box center [809, 404] width 269 height 28
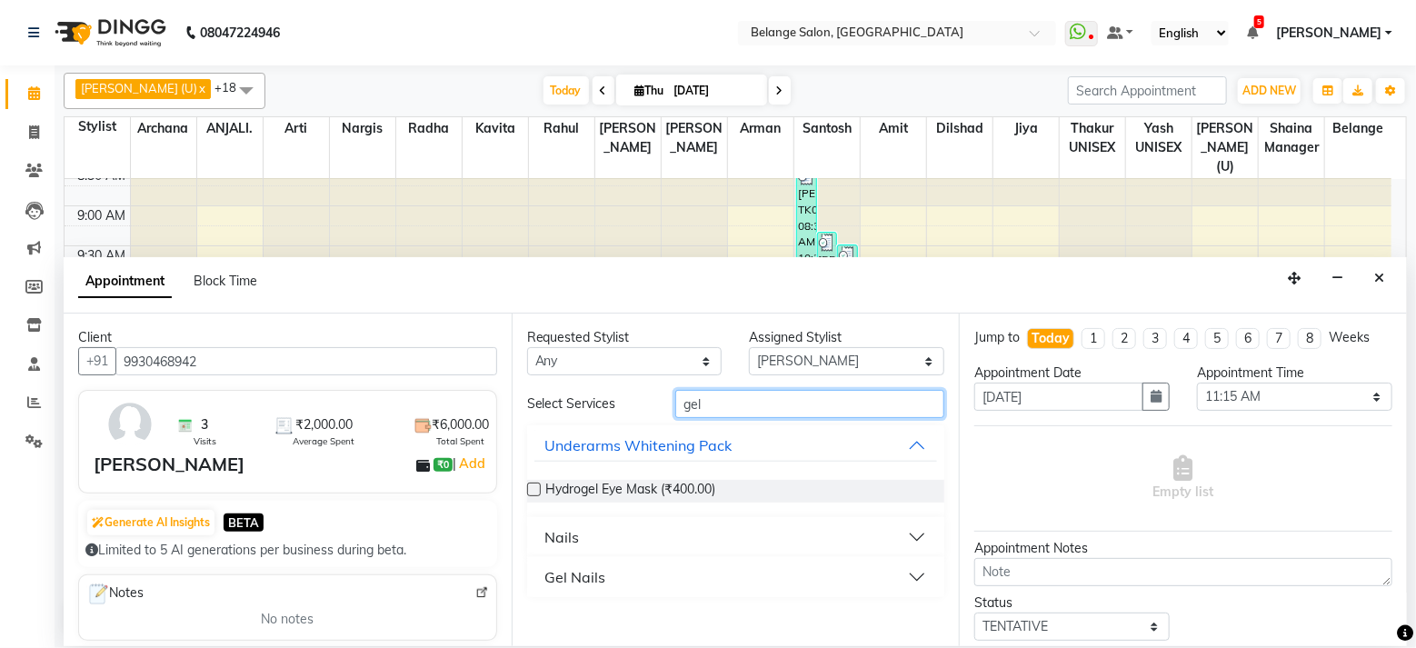
type input "gel"
click at [620, 574] on button "Gel Nails" at bounding box center [736, 577] width 404 height 33
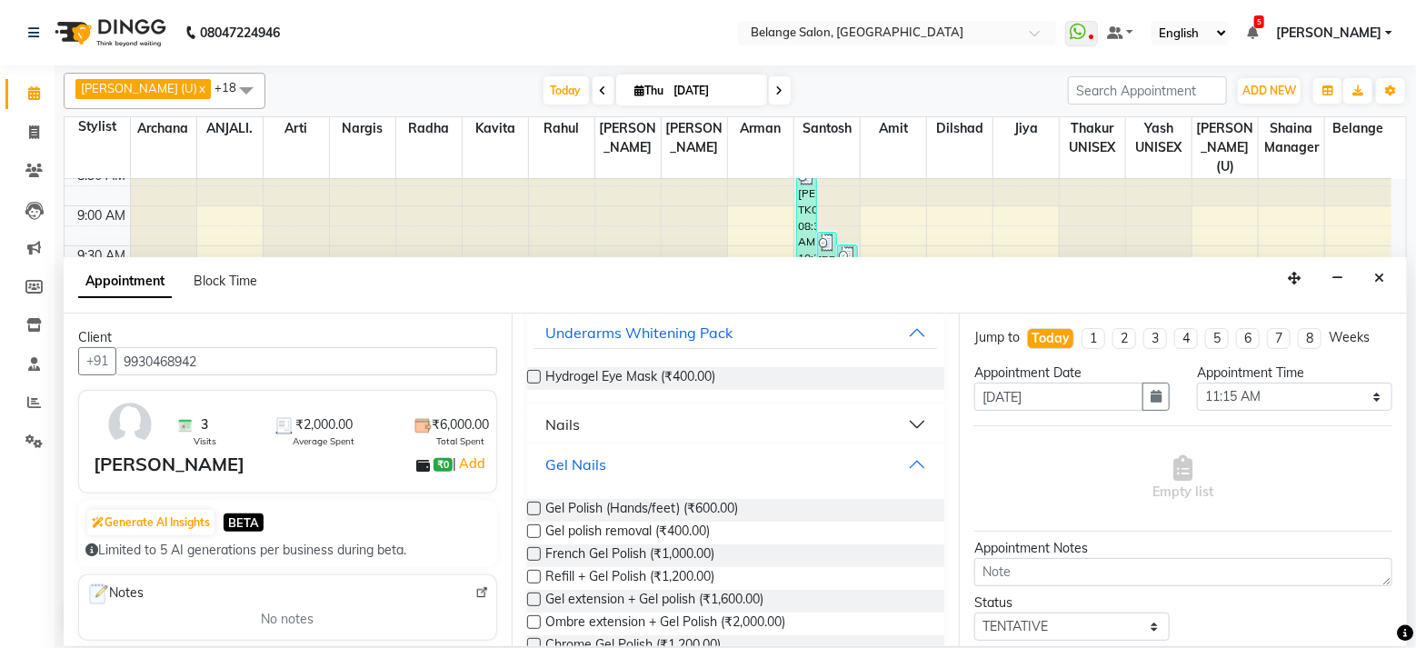
scroll to position [114, 0]
click at [528, 637] on label at bounding box center [534, 644] width 14 height 14
click at [528, 640] on input "checkbox" at bounding box center [533, 646] width 12 height 12
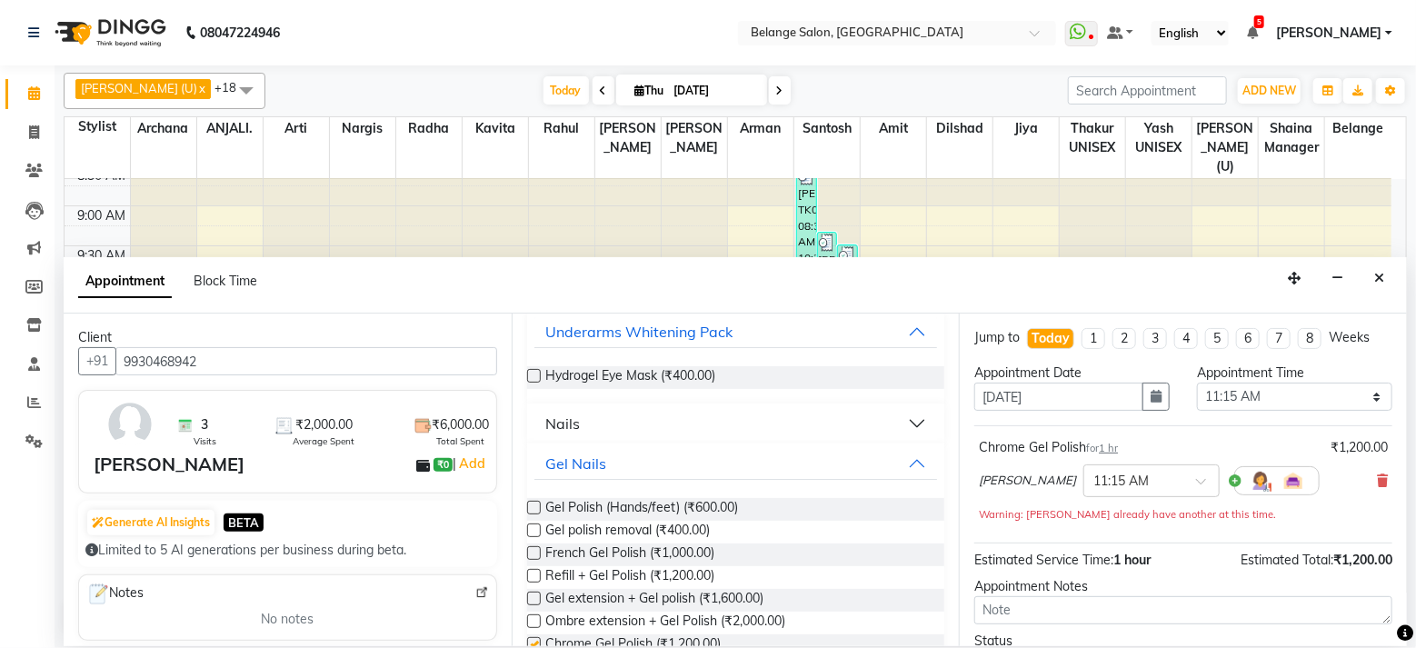
checkbox input "false"
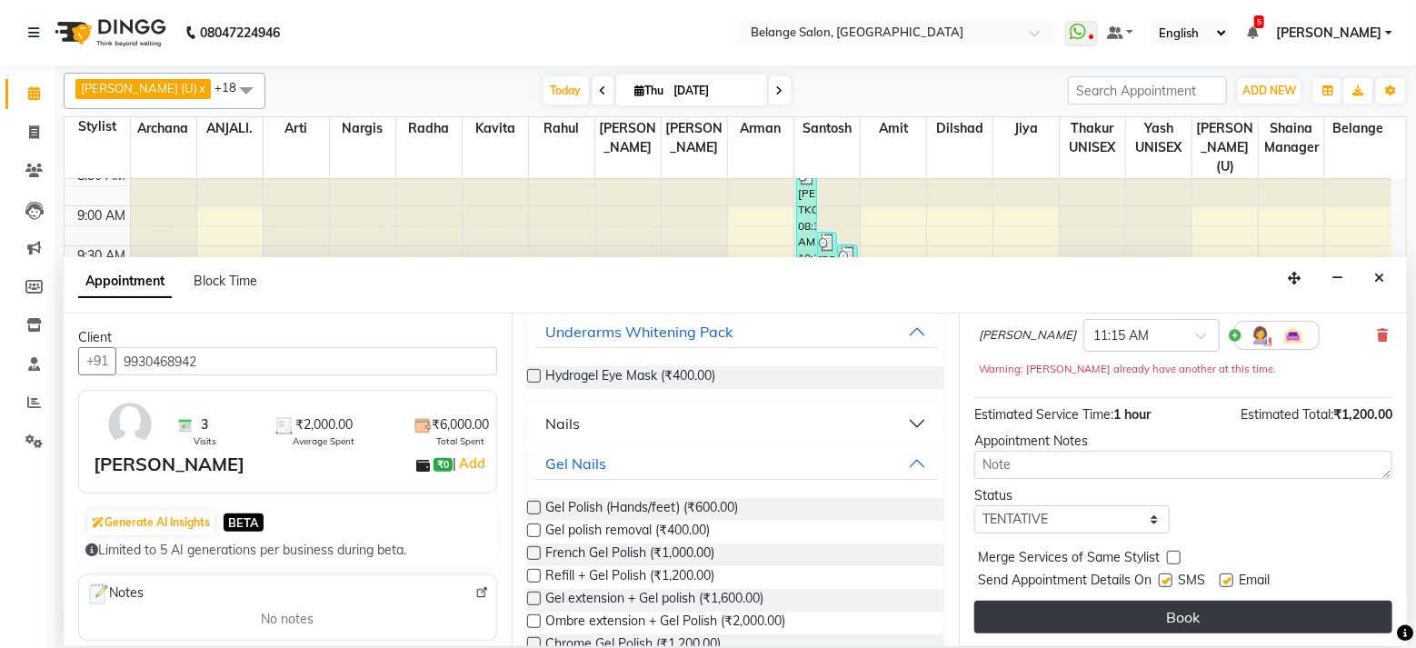
click at [1094, 614] on button "Book" at bounding box center [1183, 617] width 418 height 33
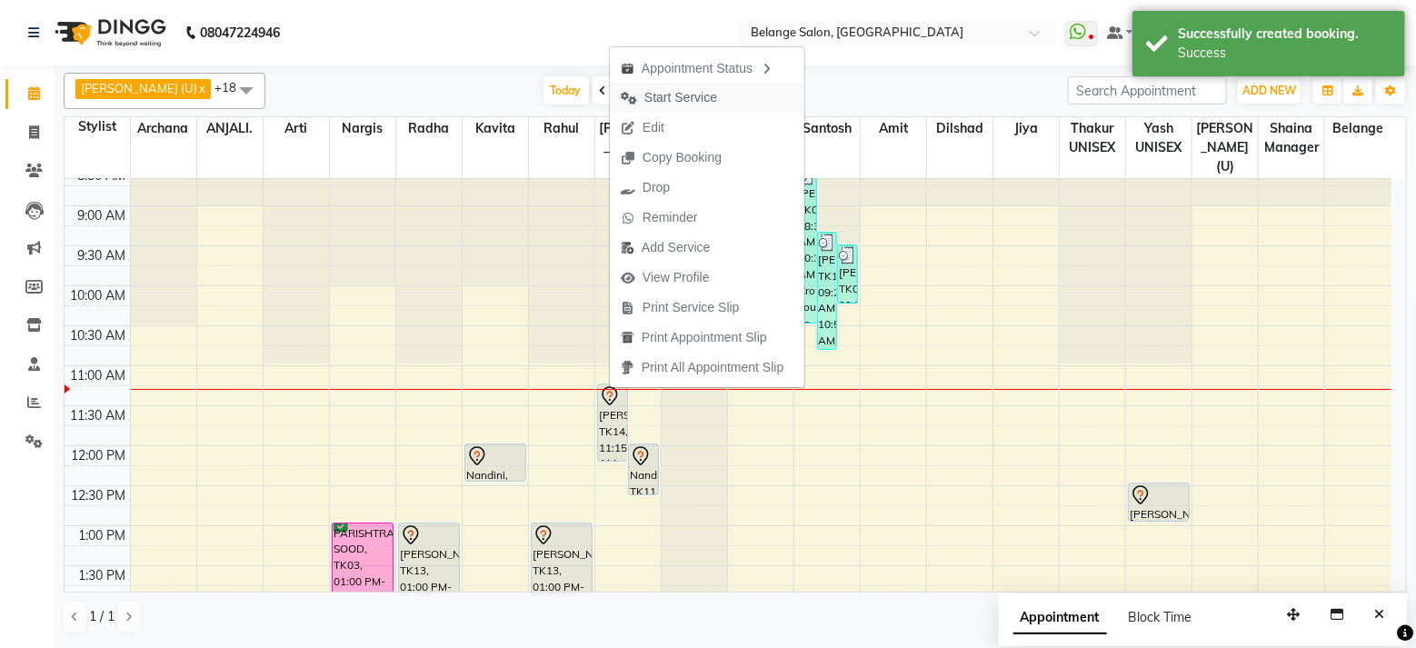
click at [698, 100] on span "Start Service" at bounding box center [680, 97] width 73 height 19
